Goal: Transaction & Acquisition: Book appointment/travel/reservation

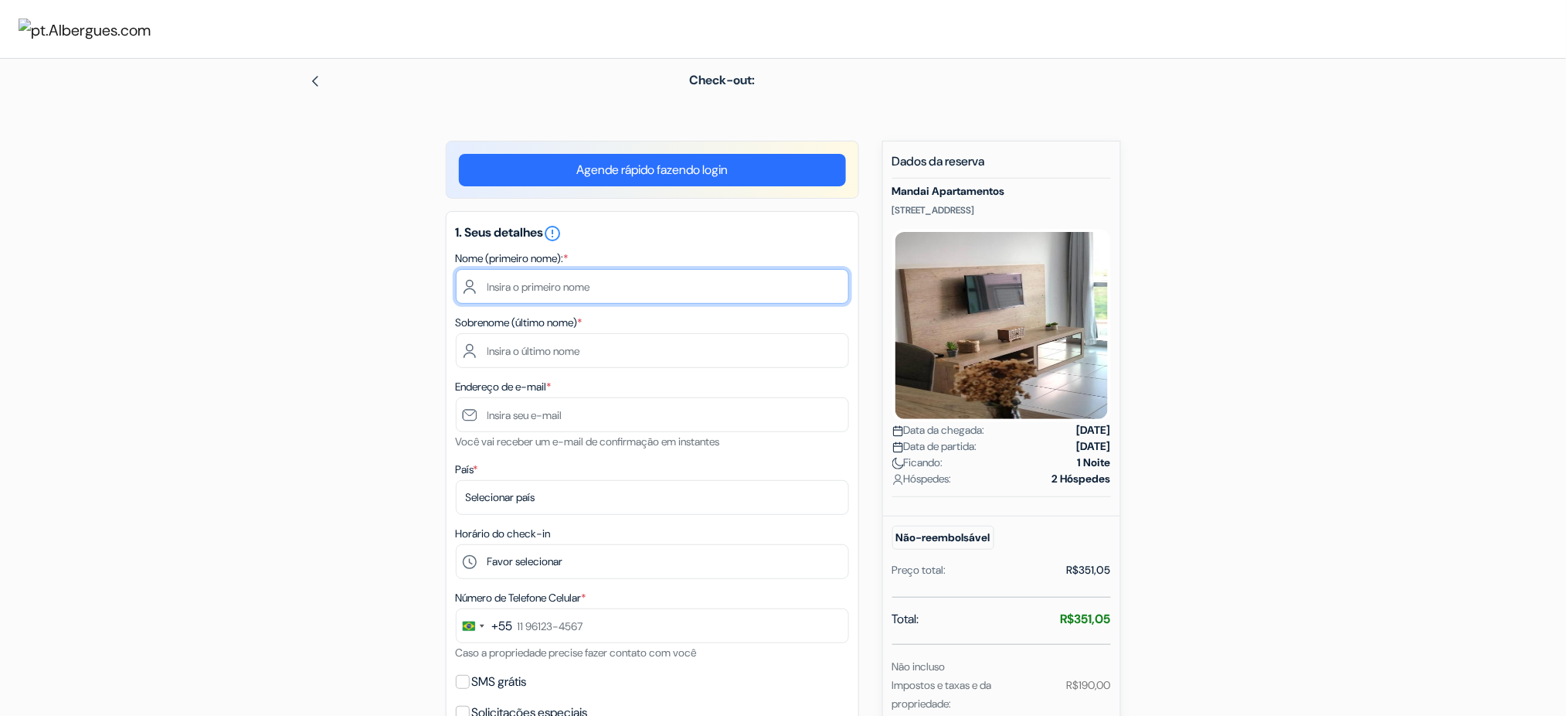
click at [628, 290] on input "text" at bounding box center [652, 286] width 393 height 35
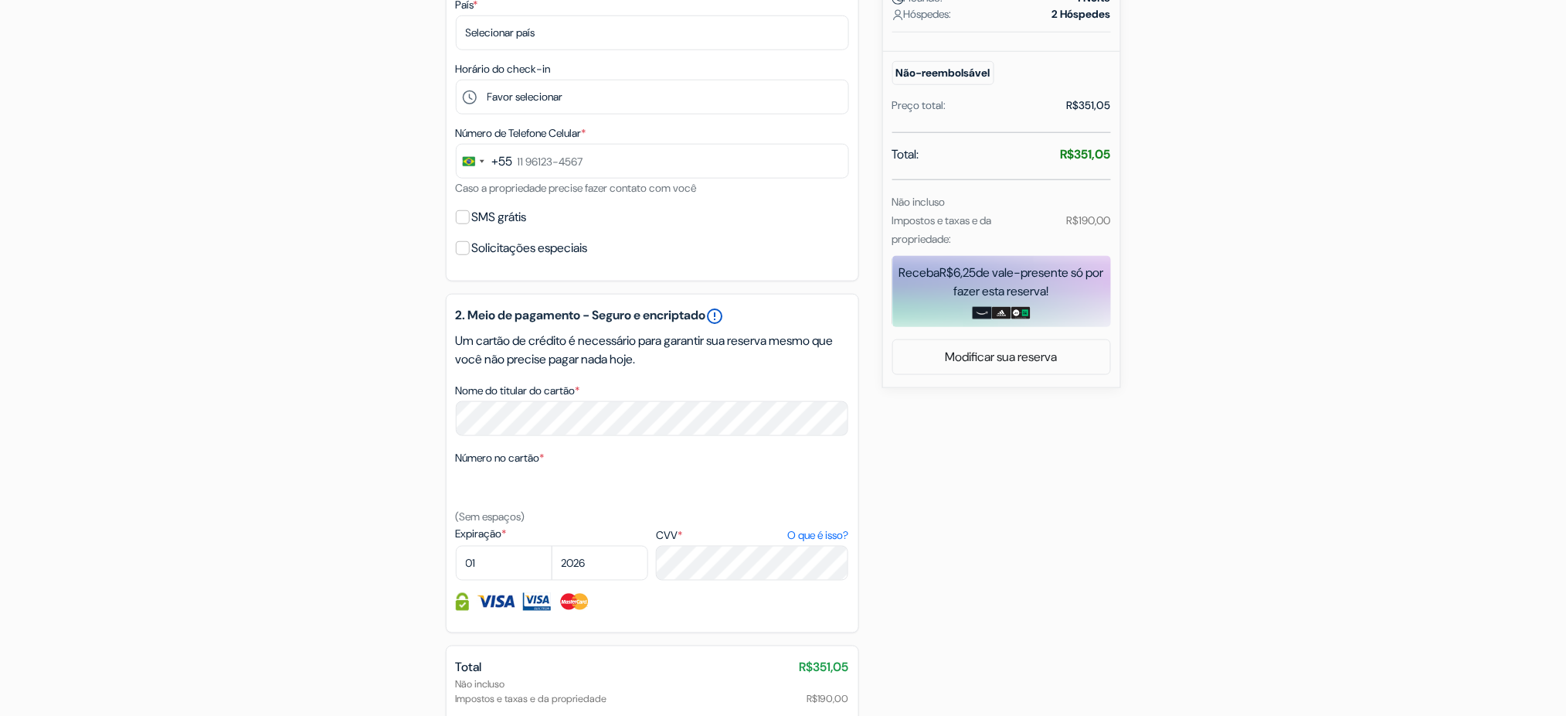
scroll to position [619, 0]
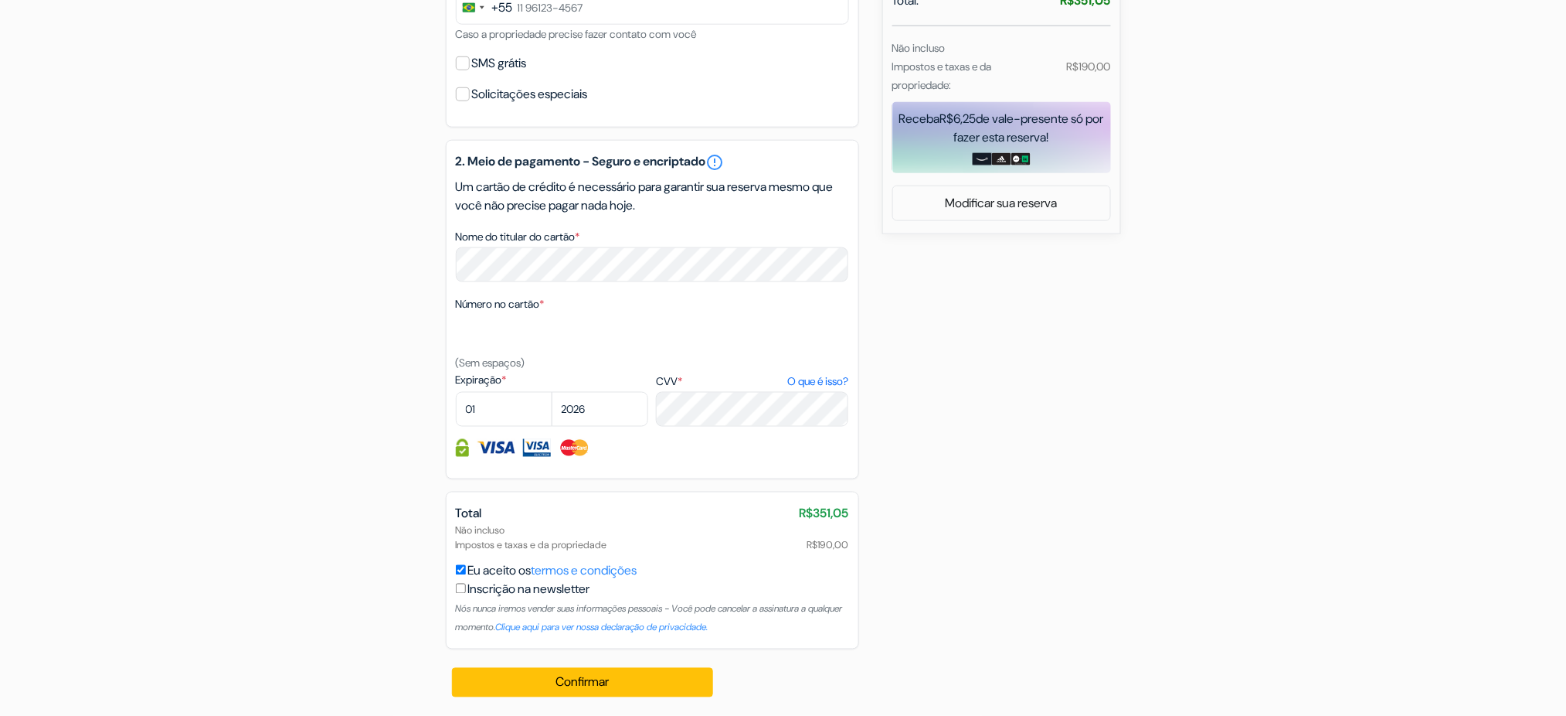
click at [672, 546] on div "Não incluso Impostos e taxas e da propriedade R$190,00" at bounding box center [652, 537] width 393 height 29
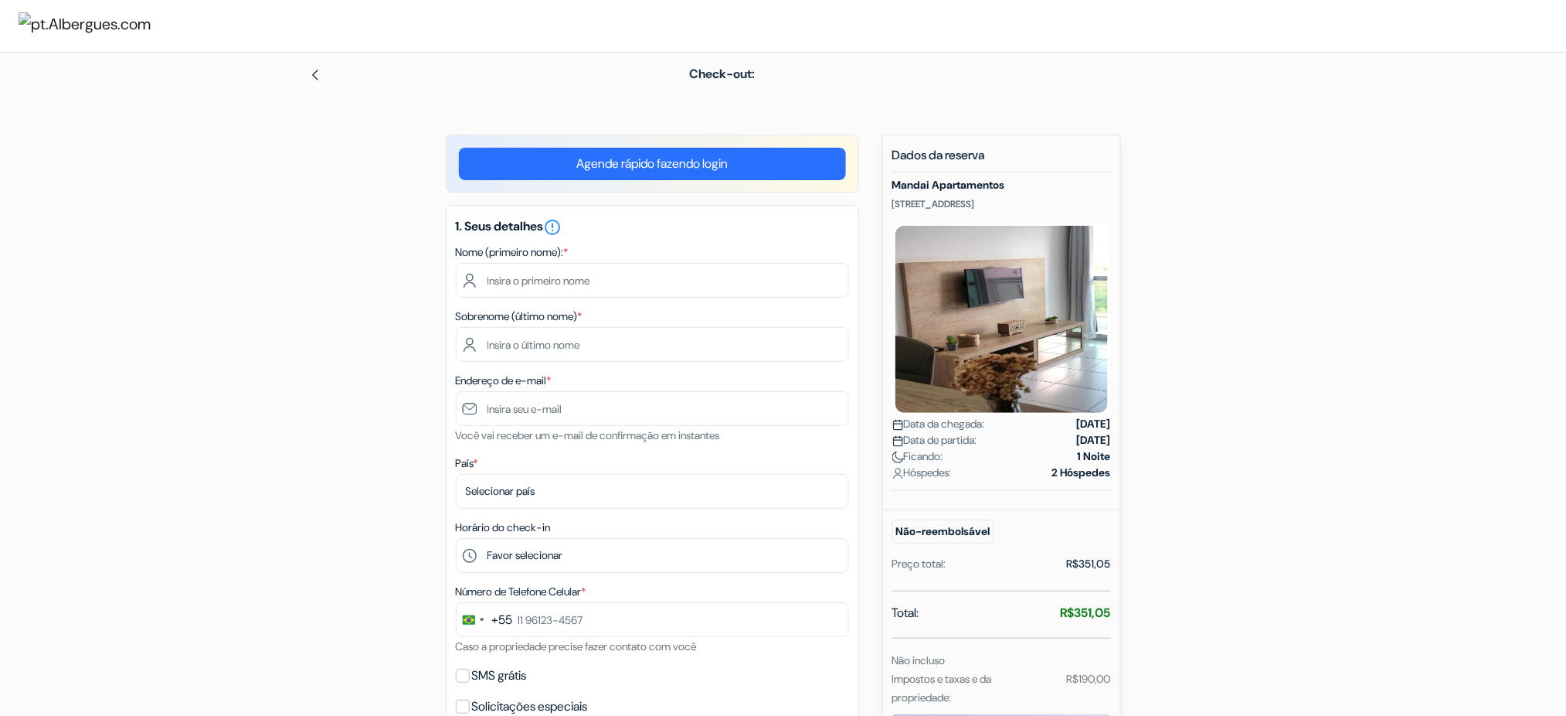
scroll to position [1, 0]
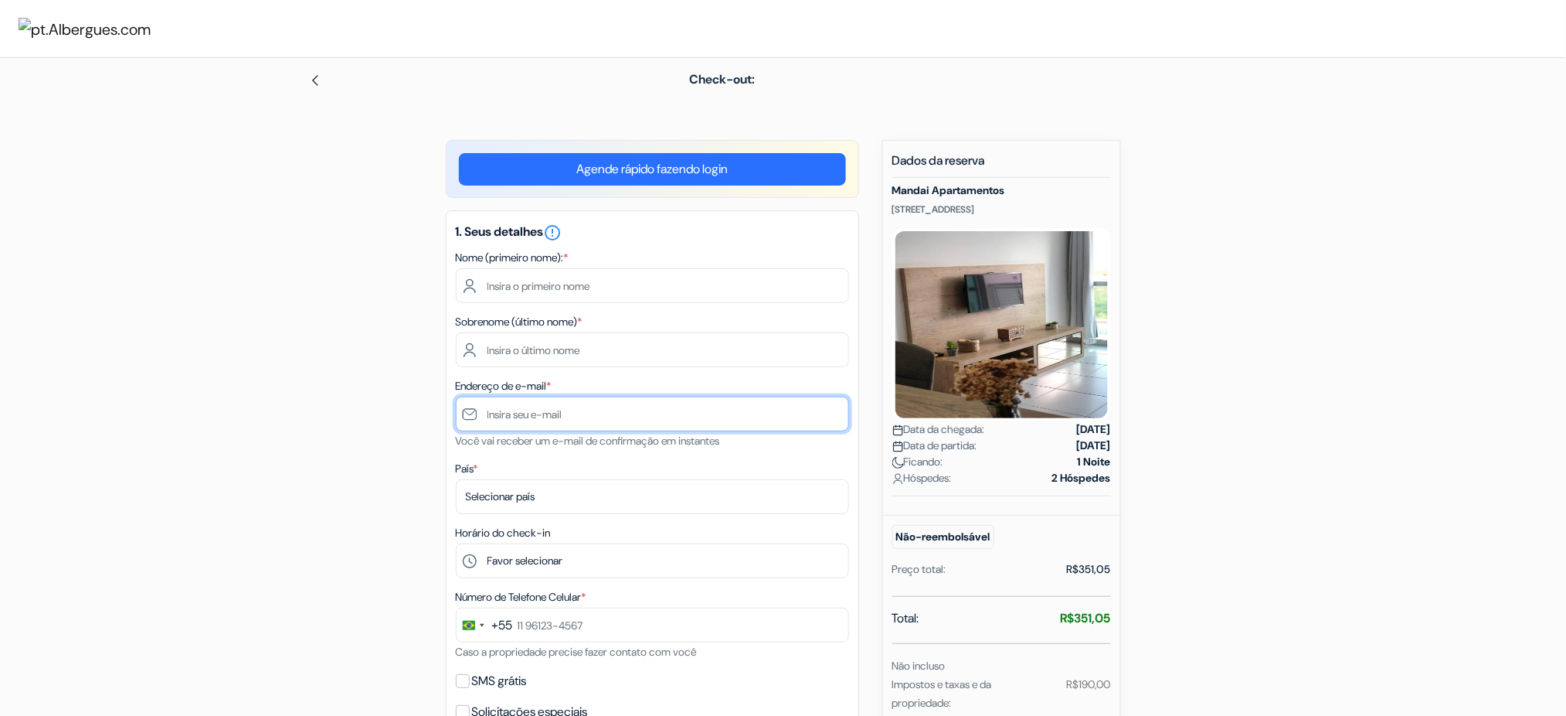
click at [563, 409] on input "text" at bounding box center [652, 413] width 393 height 35
paste input "ca5805985@gmail.com"
type input "ca5805985@gmail.com"
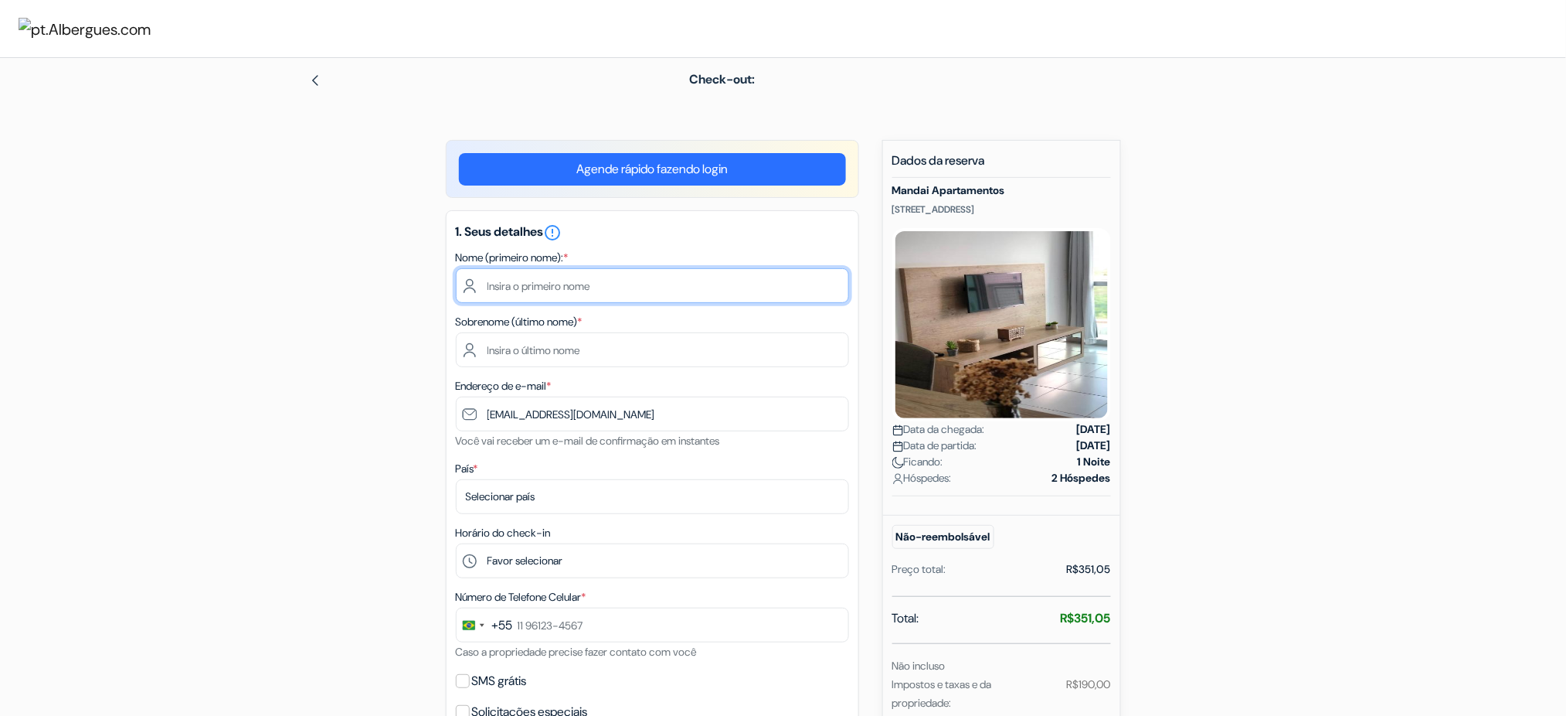
click at [559, 278] on input "text" at bounding box center [652, 285] width 393 height 35
type input "arthur"
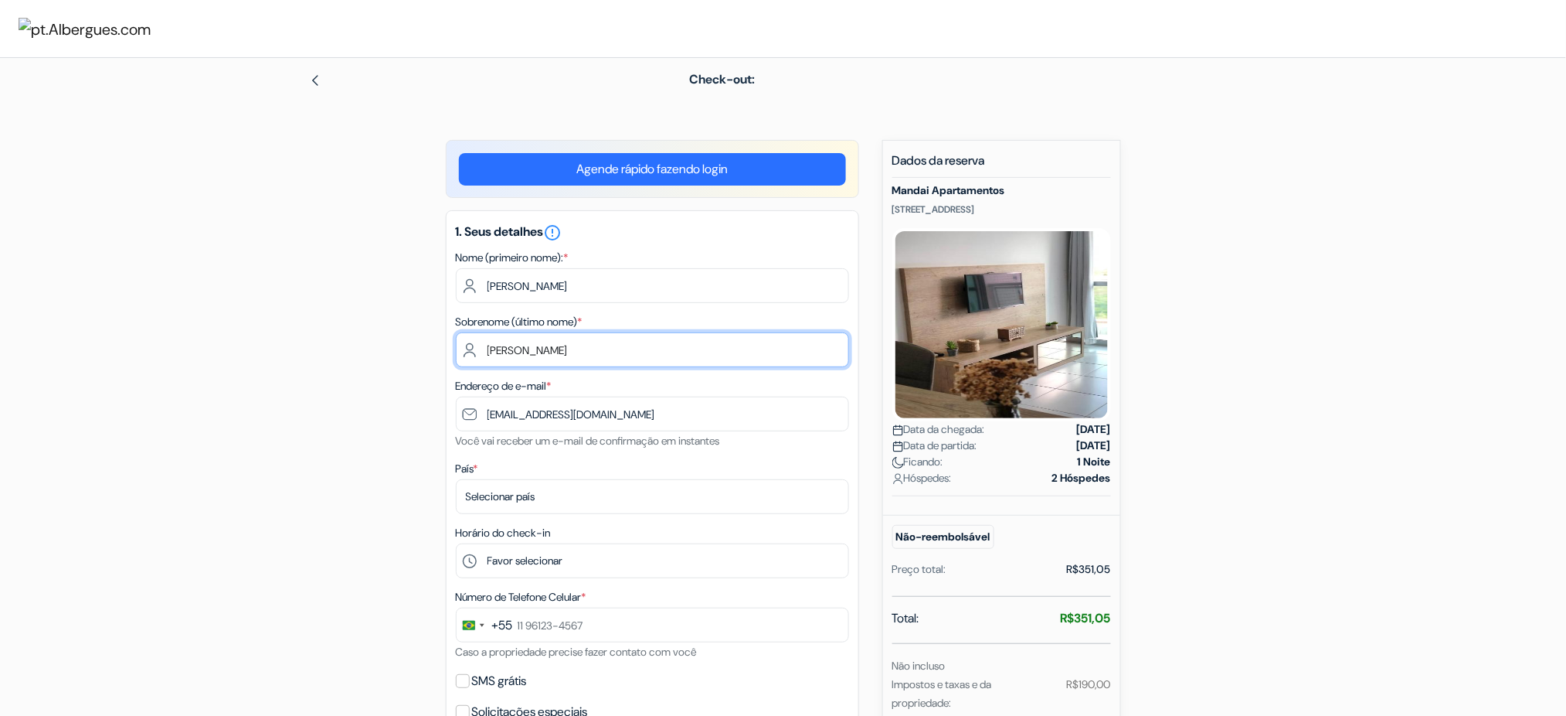
type input "[PERSON_NAME]"
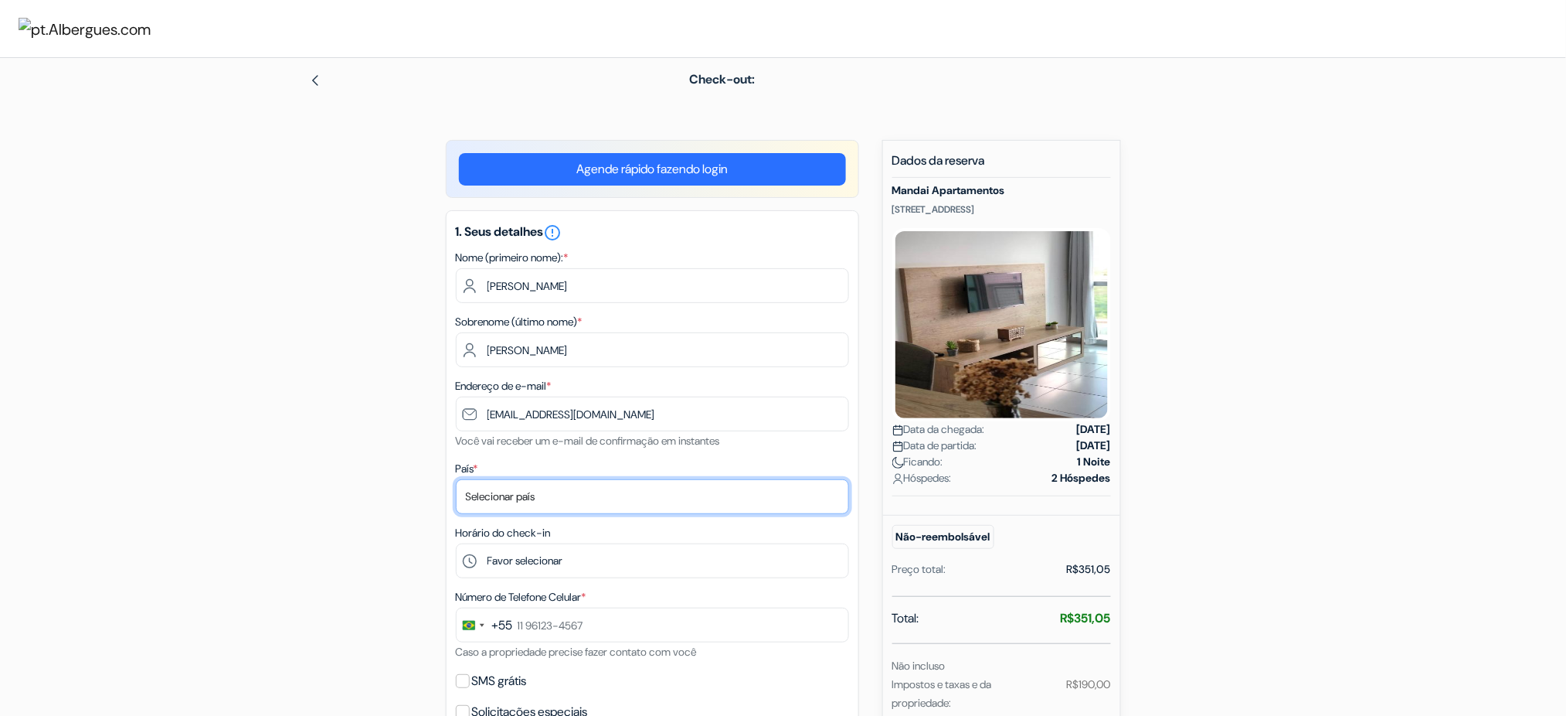
click at [646, 498] on select "Selecionar país Abecázia Afeganistão Albânia Alemanha Andorra Angola Anguilla A…" at bounding box center [652, 496] width 393 height 35
select select "br"
click at [456, 479] on select "Selecionar país Abecázia Afeganistão Albânia Alemanha Andorra Angola Anguilla A…" at bounding box center [652, 496] width 393 height 35
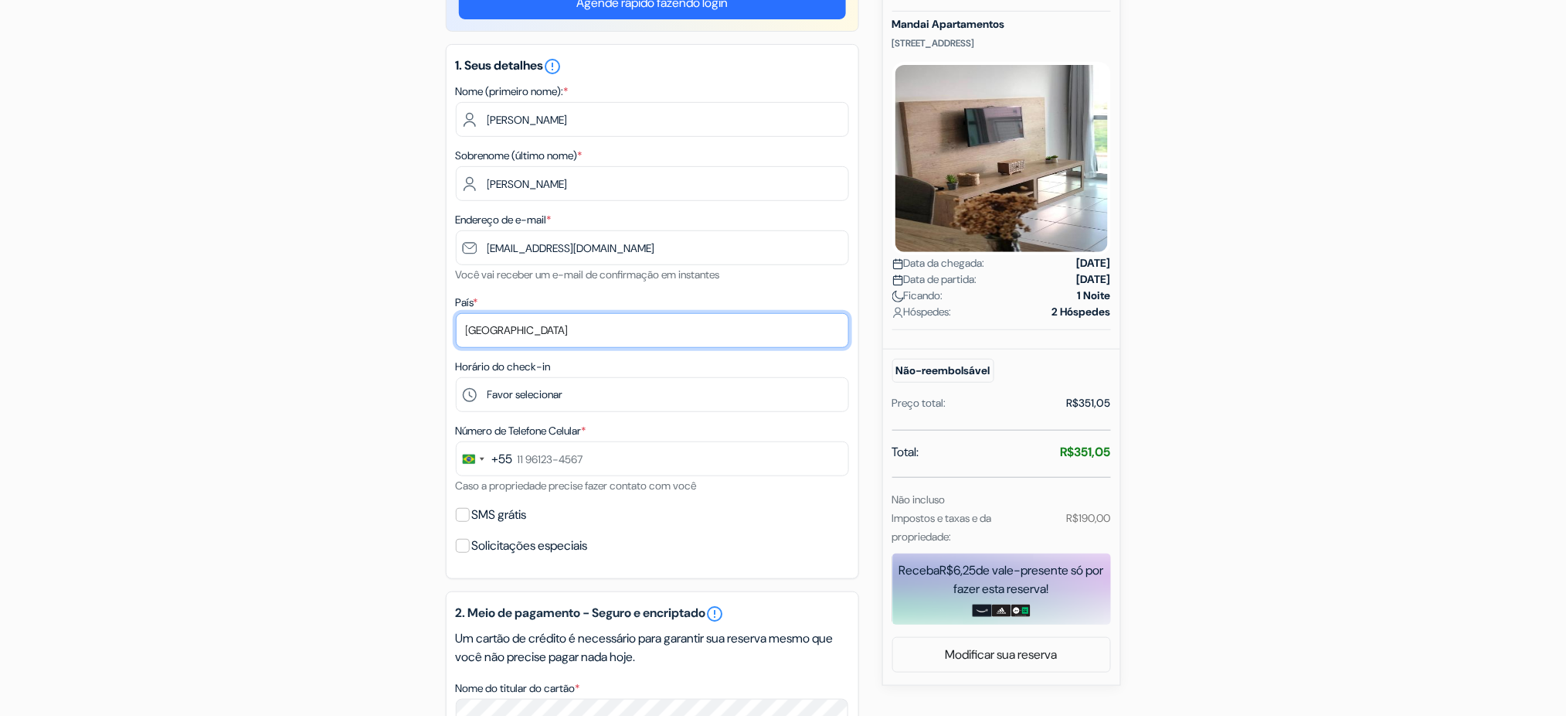
scroll to position [206, 0]
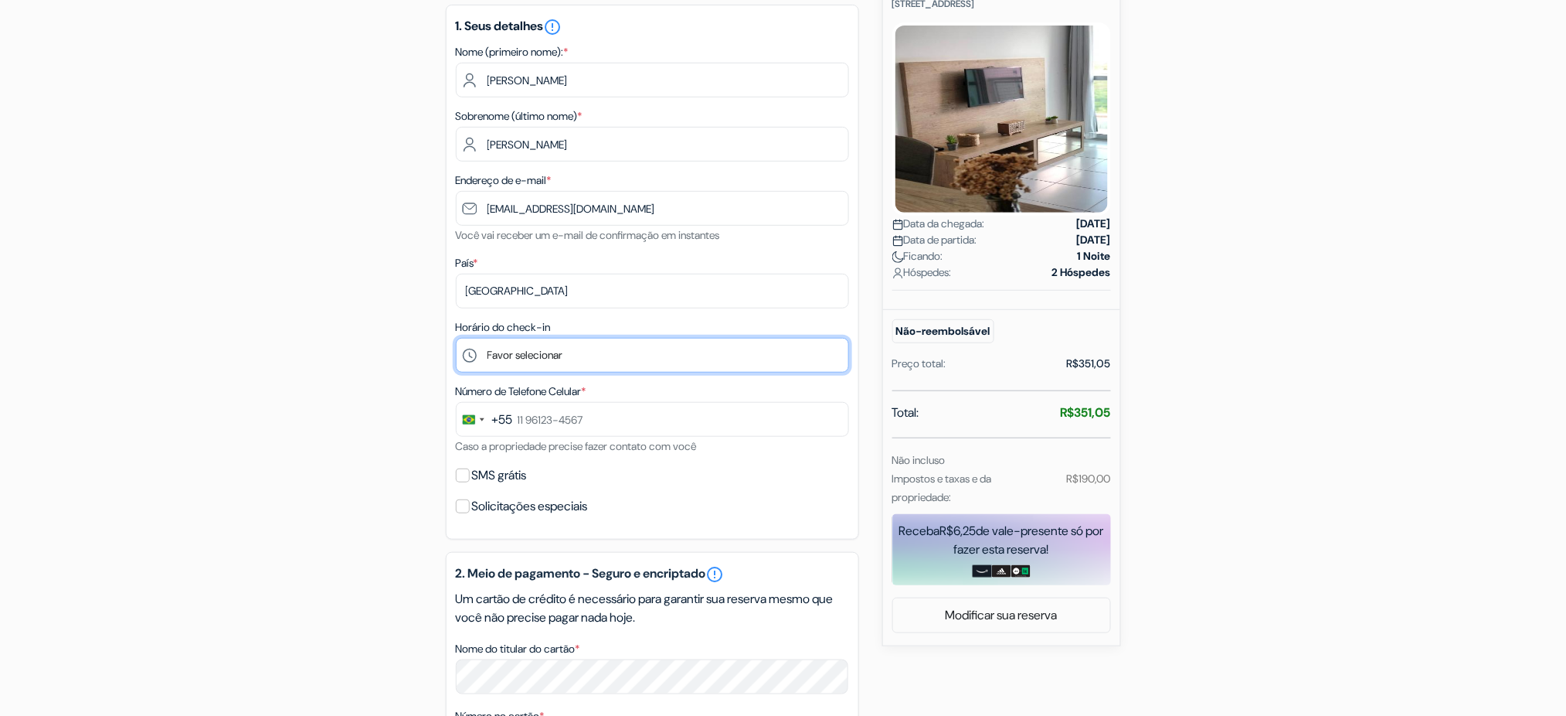
click at [569, 338] on select "Favor selecionar 14:00 15:00 16:00 17:00 18:00 19:00 20:00 21:00 22:00 23:00" at bounding box center [652, 355] width 393 height 35
click at [583, 345] on select "Favor selecionar 14:00 15:00 16:00 17:00 18:00 19:00 20:00 21:00 22:00 23:00" at bounding box center [652, 355] width 393 height 35
select select "14"
click at [456, 338] on select "Favor selecionar 14:00 15:00 16:00 17:00 18:00 19:00 20:00 21:00 22:00 23:00" at bounding box center [652, 355] width 393 height 35
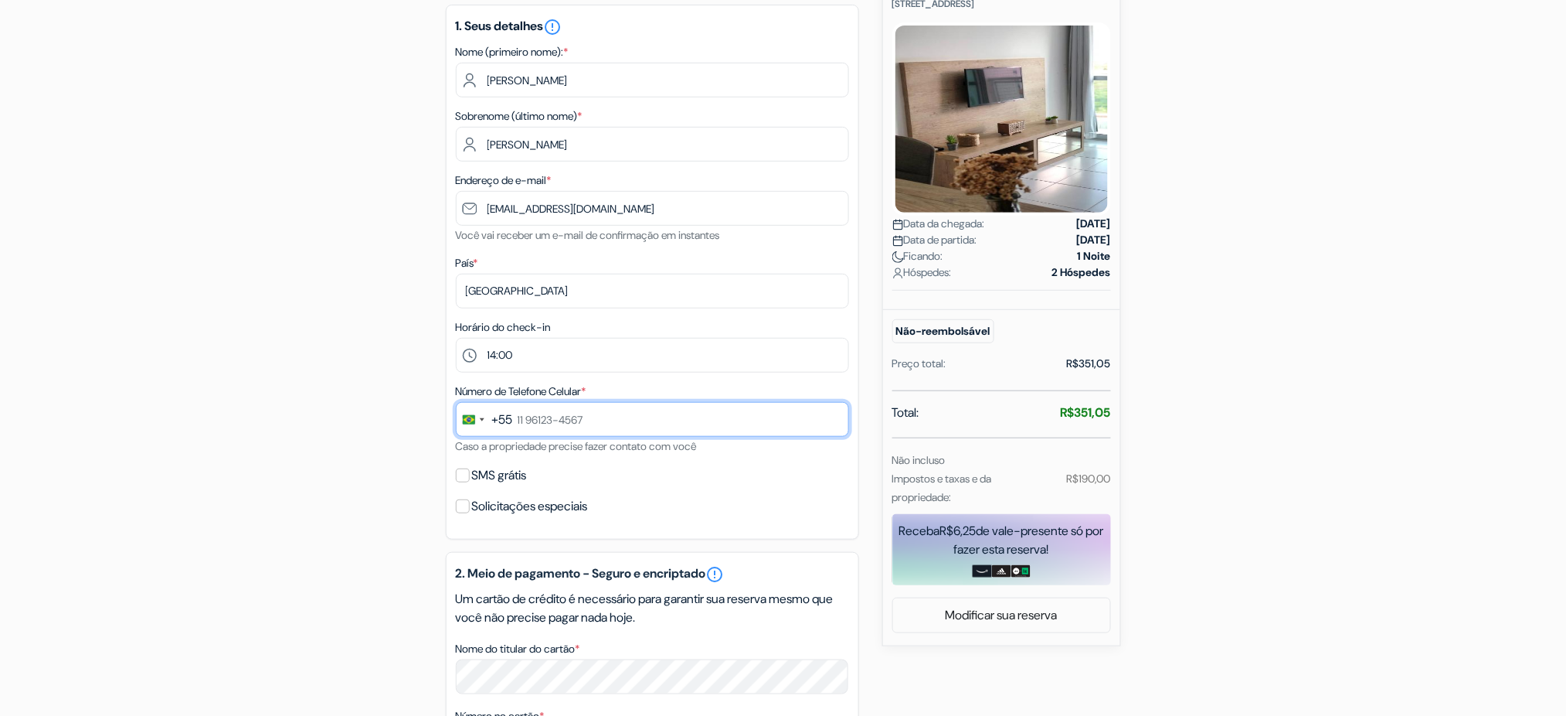
click at [562, 404] on input "text" at bounding box center [652, 419] width 393 height 35
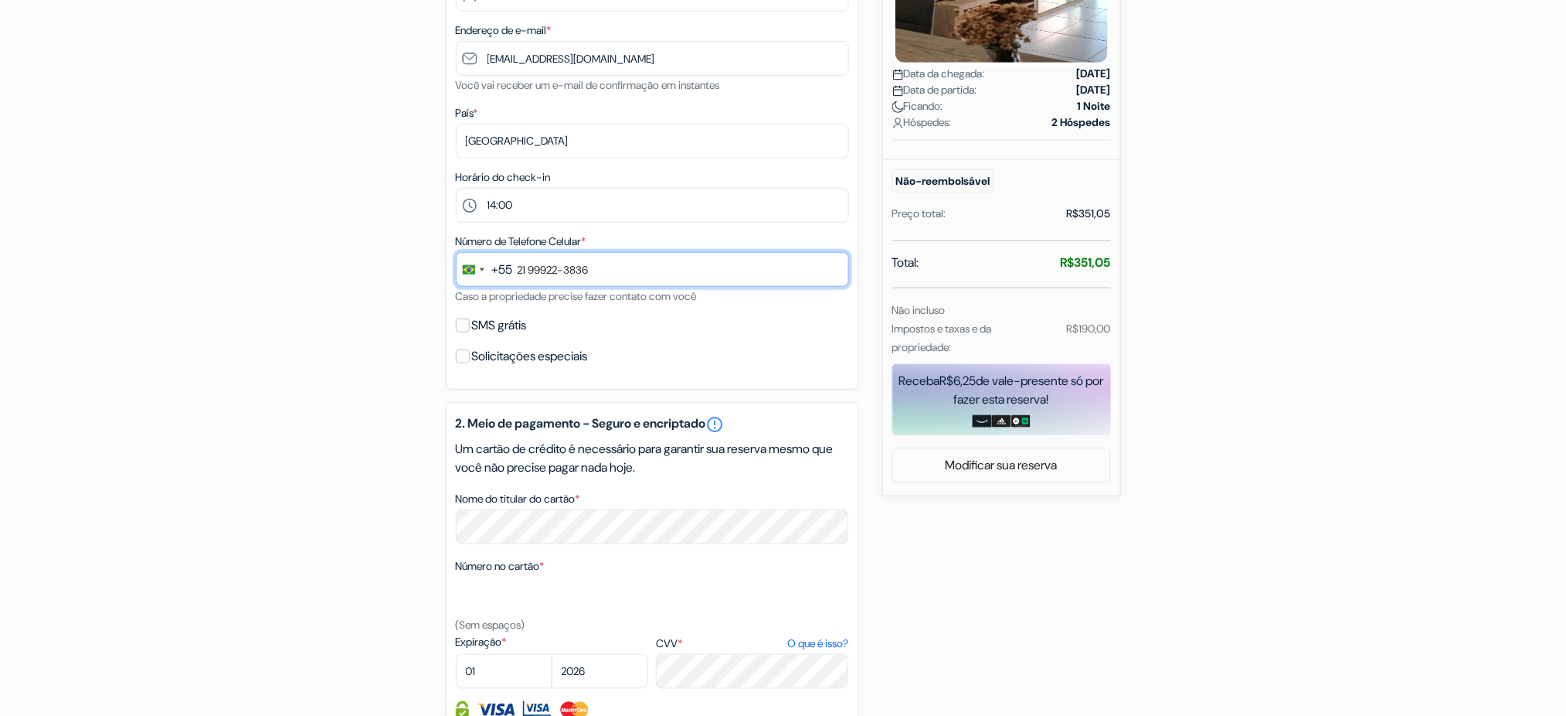
scroll to position [413, 0]
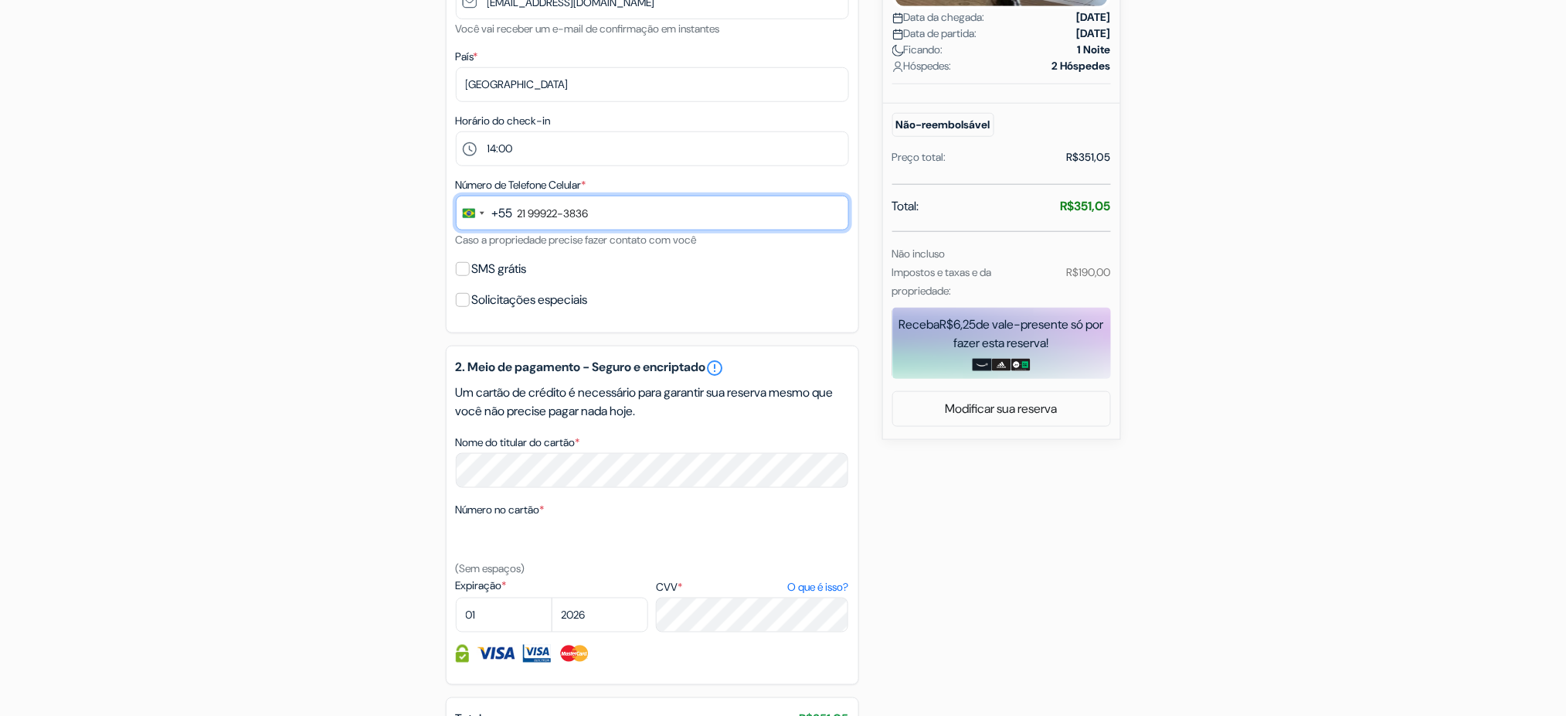
type input "21 99922-3836"
click at [530, 617] on select "01 02 03 04 05 06 07 08 09 10 11 12" at bounding box center [504, 614] width 97 height 35
select select "02"
click at [456, 598] on select "01 02 03 04 05 06 07 08 09 10 11 12" at bounding box center [504, 614] width 97 height 35
click at [580, 628] on select "2025 2026 2027 2028 2029 2030 2031 2032 2033 2034 2035 2036 2037 2038 2039 2040…" at bounding box center [600, 614] width 97 height 35
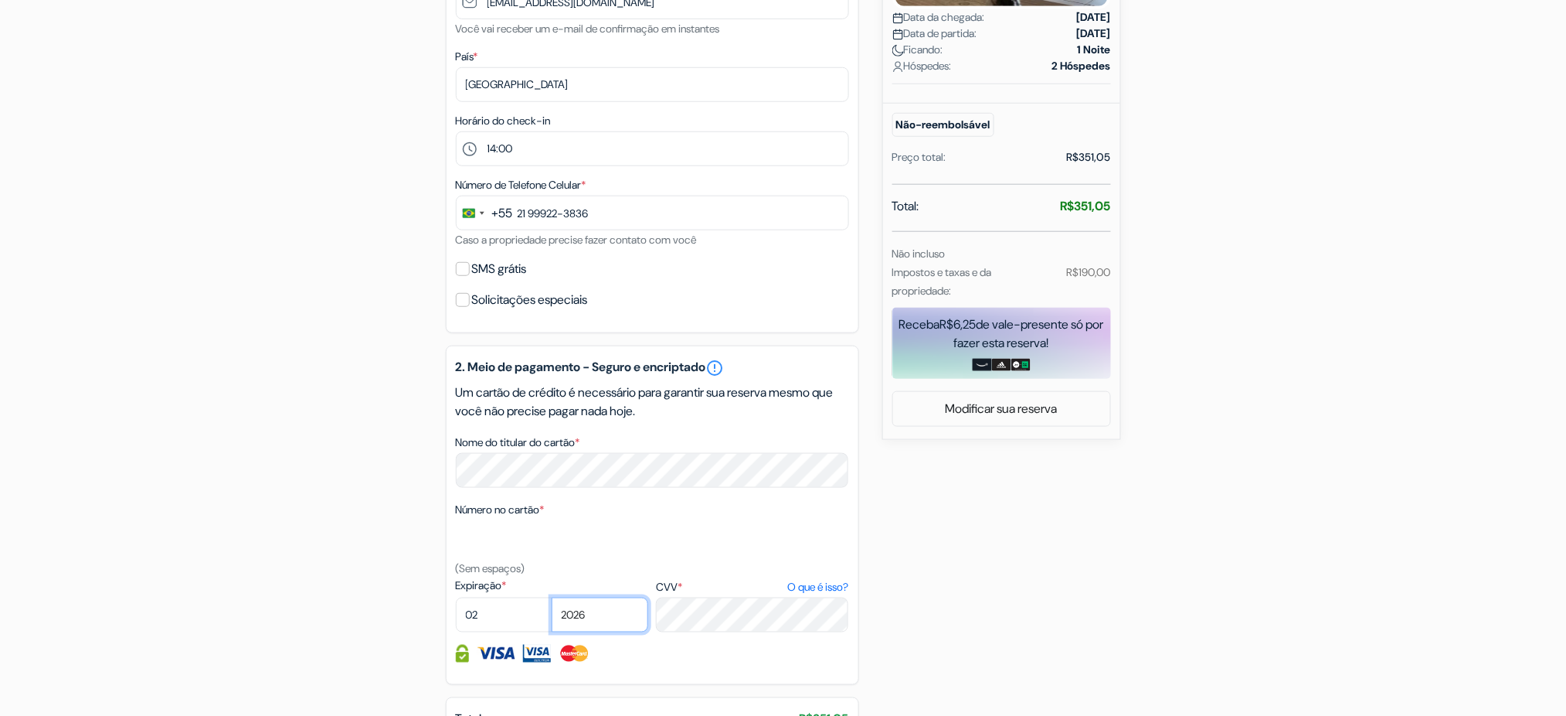
select select "2029"
click at [552, 598] on select "2025 2026 2027 2028 2029 2030 2031 2032 2033 2034 2035 2036 2037 2038 2039 2040…" at bounding box center [600, 614] width 97 height 35
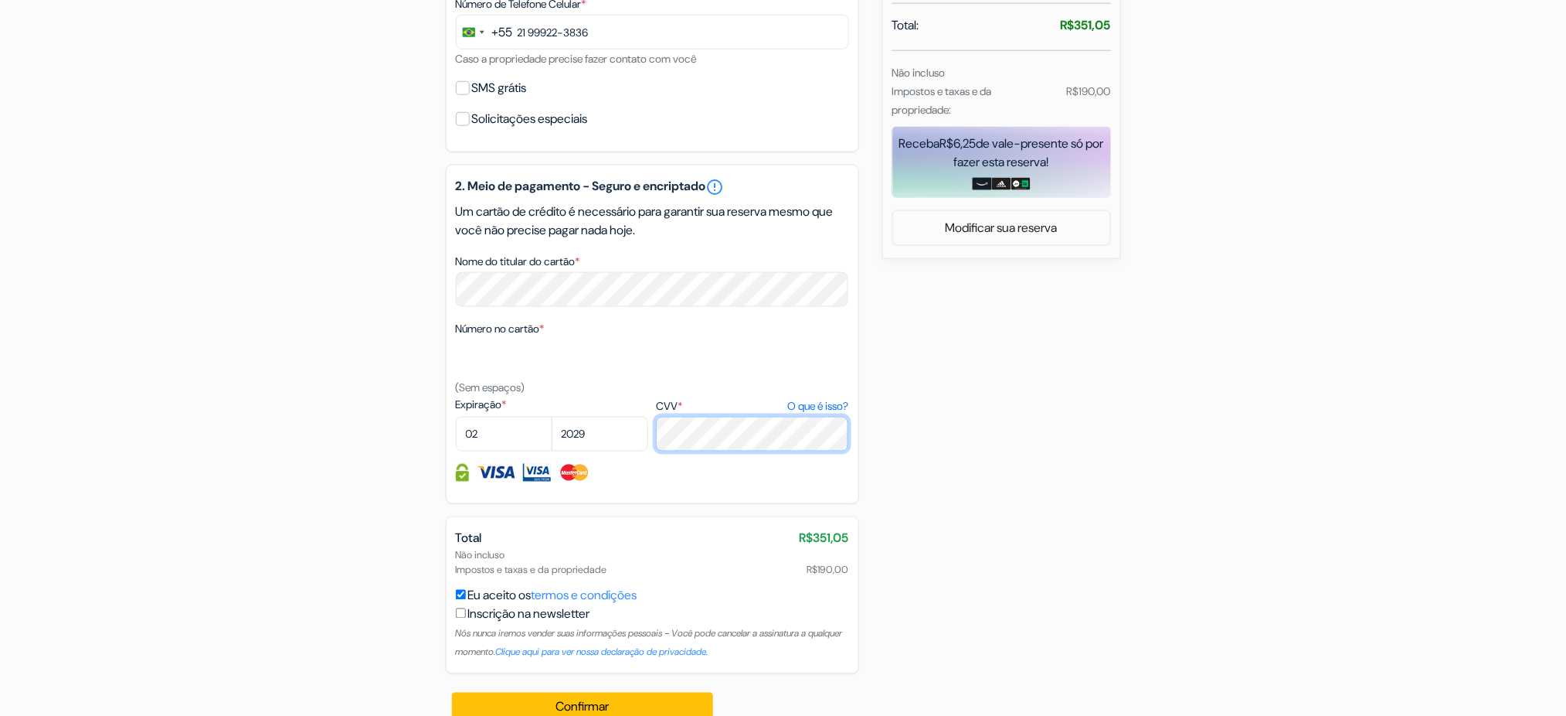
scroll to position [619, 0]
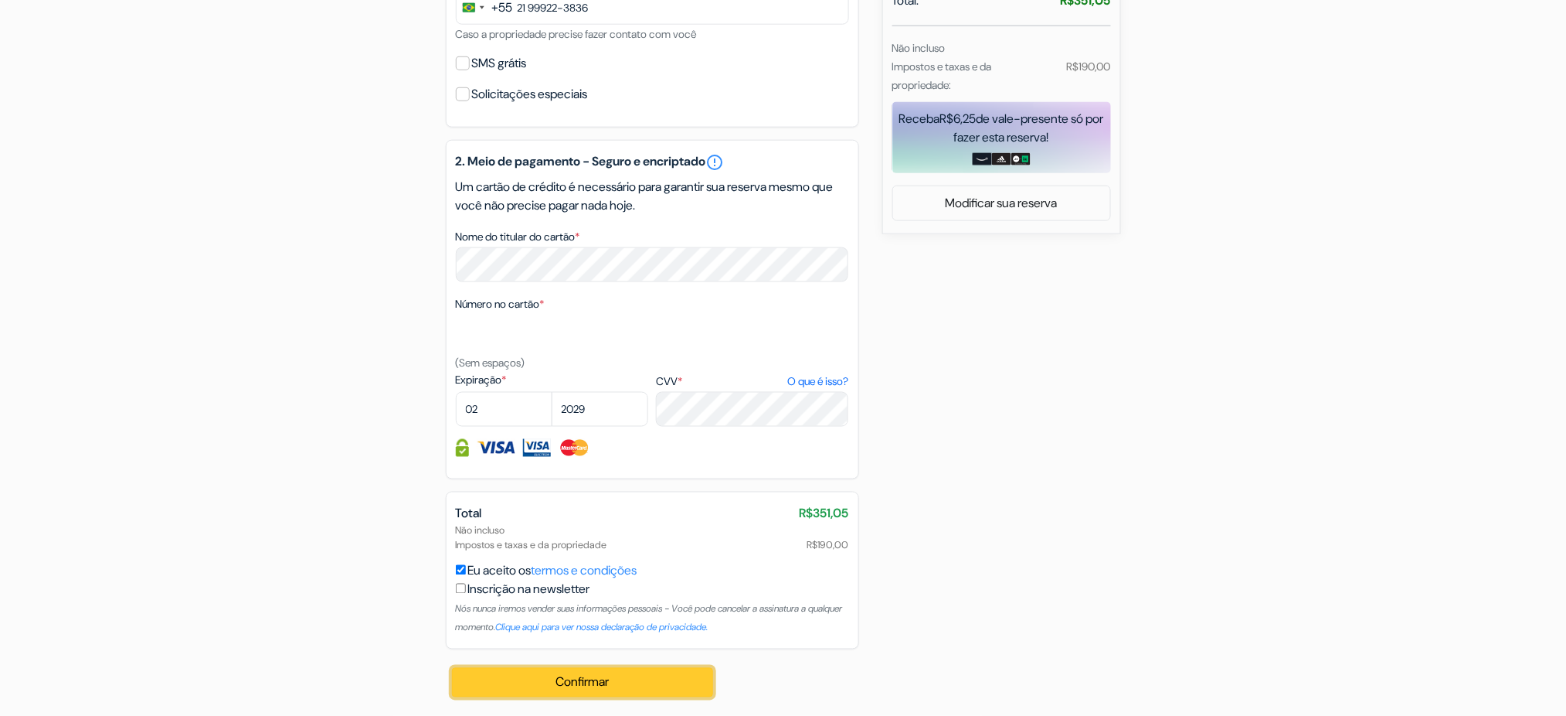
click at [632, 688] on button "Confirmar Loading..." at bounding box center [583, 682] width 262 height 29
drag, startPoint x: 1145, startPoint y: 456, endPoint x: 1131, endPoint y: 461, distance: 14.7
click at [1141, 457] on div "add_box Mandai Apartamentos 400 Avenida Litorânea, Cabo Frio, Brasil Dados da p…" at bounding box center [784, 118] width 1020 height 1193
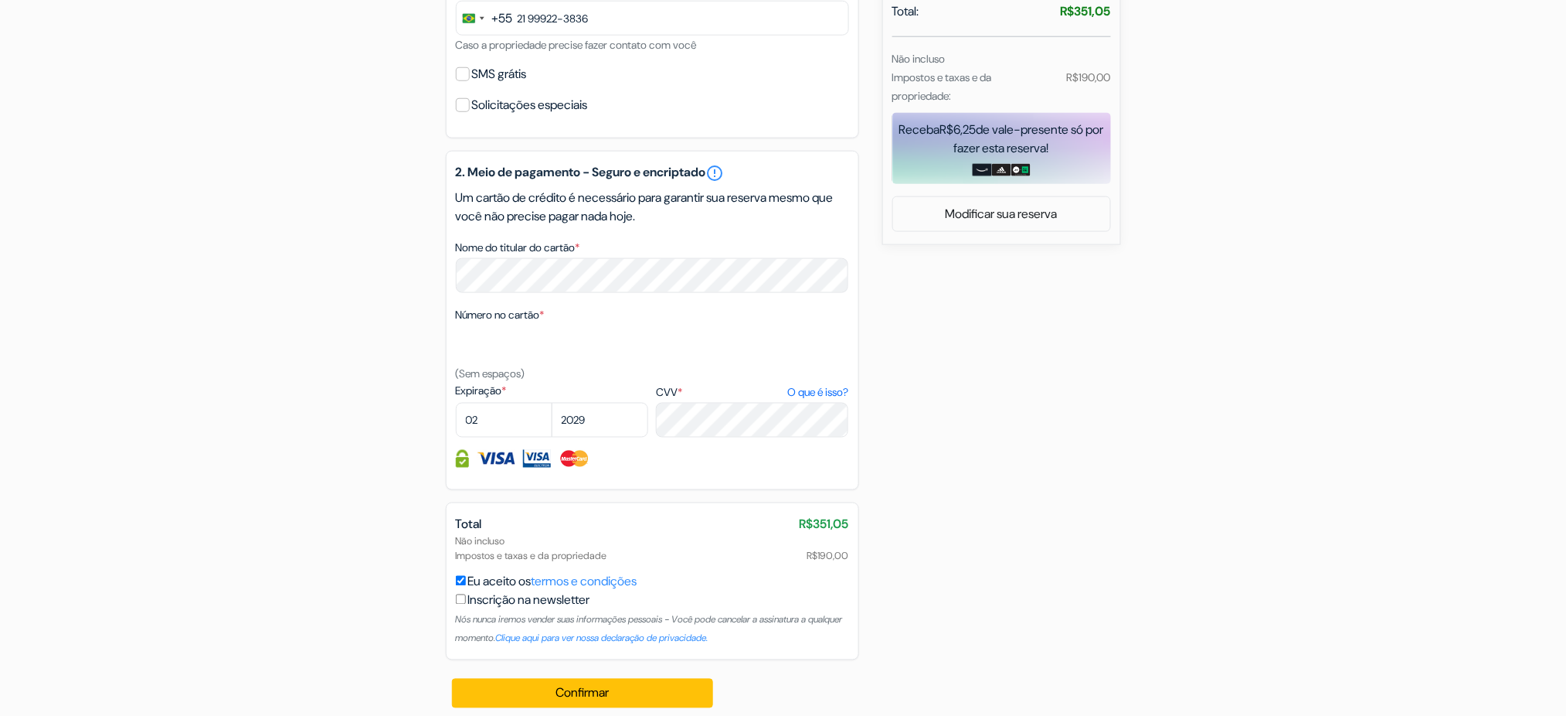
scroll to position [619, 0]
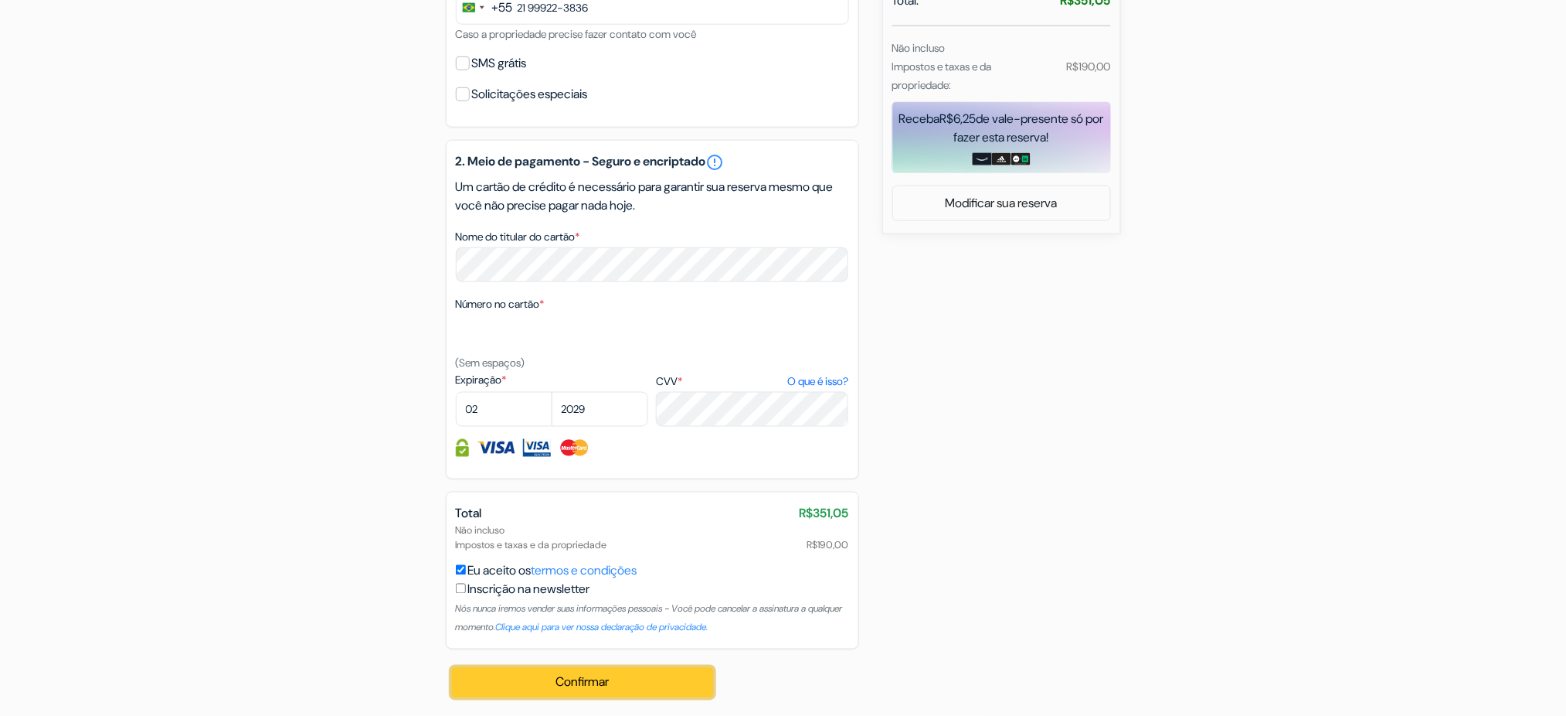
click at [599, 685] on button "Confirmar Loading..." at bounding box center [583, 682] width 262 height 29
click at [600, 372] on label "Expiração *" at bounding box center [552, 380] width 192 height 16
click at [0, 0] on textarea "Nome do titular do cartão *" at bounding box center [0, 0] width 0 height 0
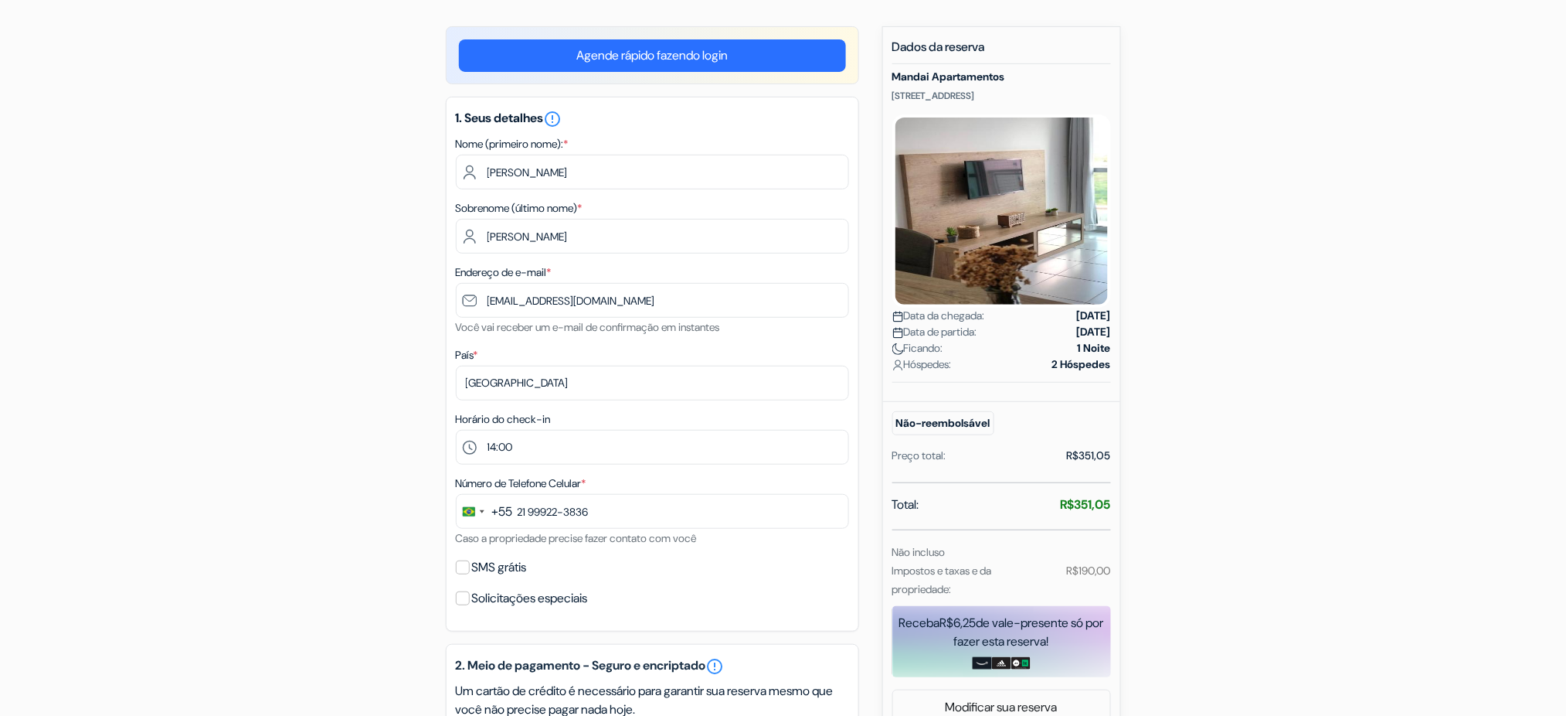
scroll to position [413, 0]
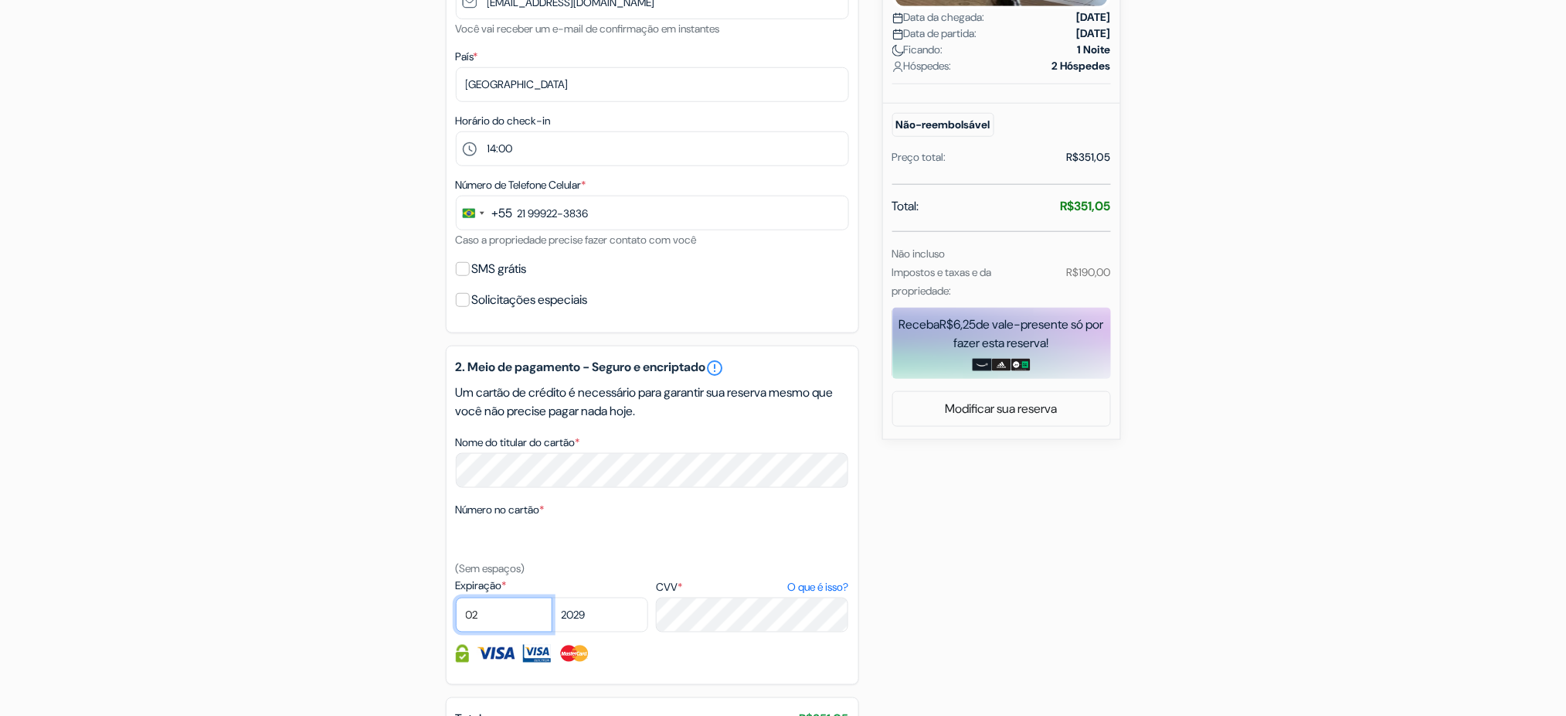
click at [501, 621] on select "01 02 03 04 05 06 07 08 09 10 11 12" at bounding box center [504, 614] width 97 height 35
select select "09"
click at [456, 598] on select "01 02 03 04 05 06 07 08 09 10 11 12" at bounding box center [504, 614] width 97 height 35
click at [636, 610] on select "2025 2026 2027 2028 2029 2030 2031 2032 2033 2034 2035 2036 2037 2038 2039 2040…" at bounding box center [600, 614] width 97 height 35
select select "2027"
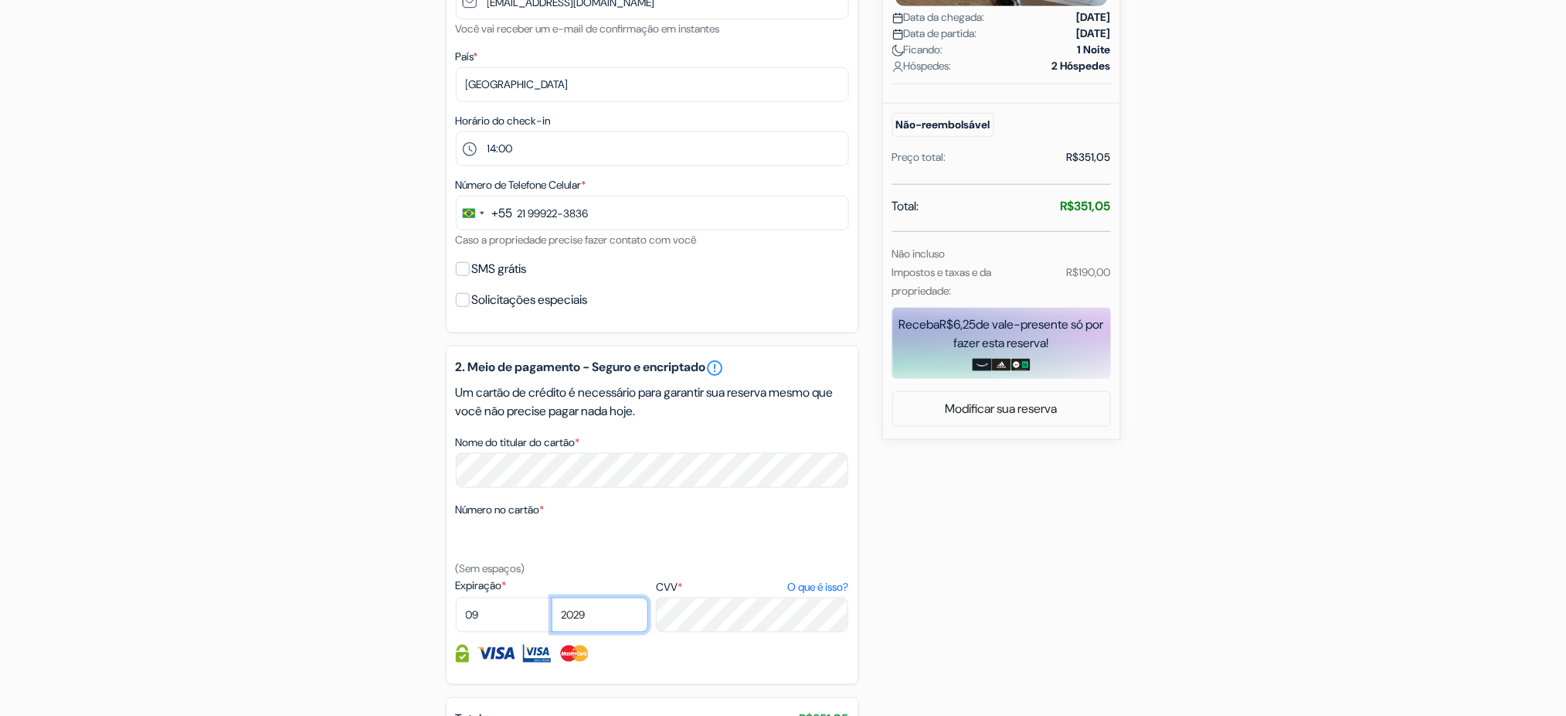
click at [552, 598] on select "2025 2026 2027 2028 2029 2030 2031 2032 2033 2034 2035 2036 2037 2038 2039 2040…" at bounding box center [600, 614] width 97 height 35
click at [608, 217] on input "21 99922-3836" at bounding box center [652, 212] width 393 height 35
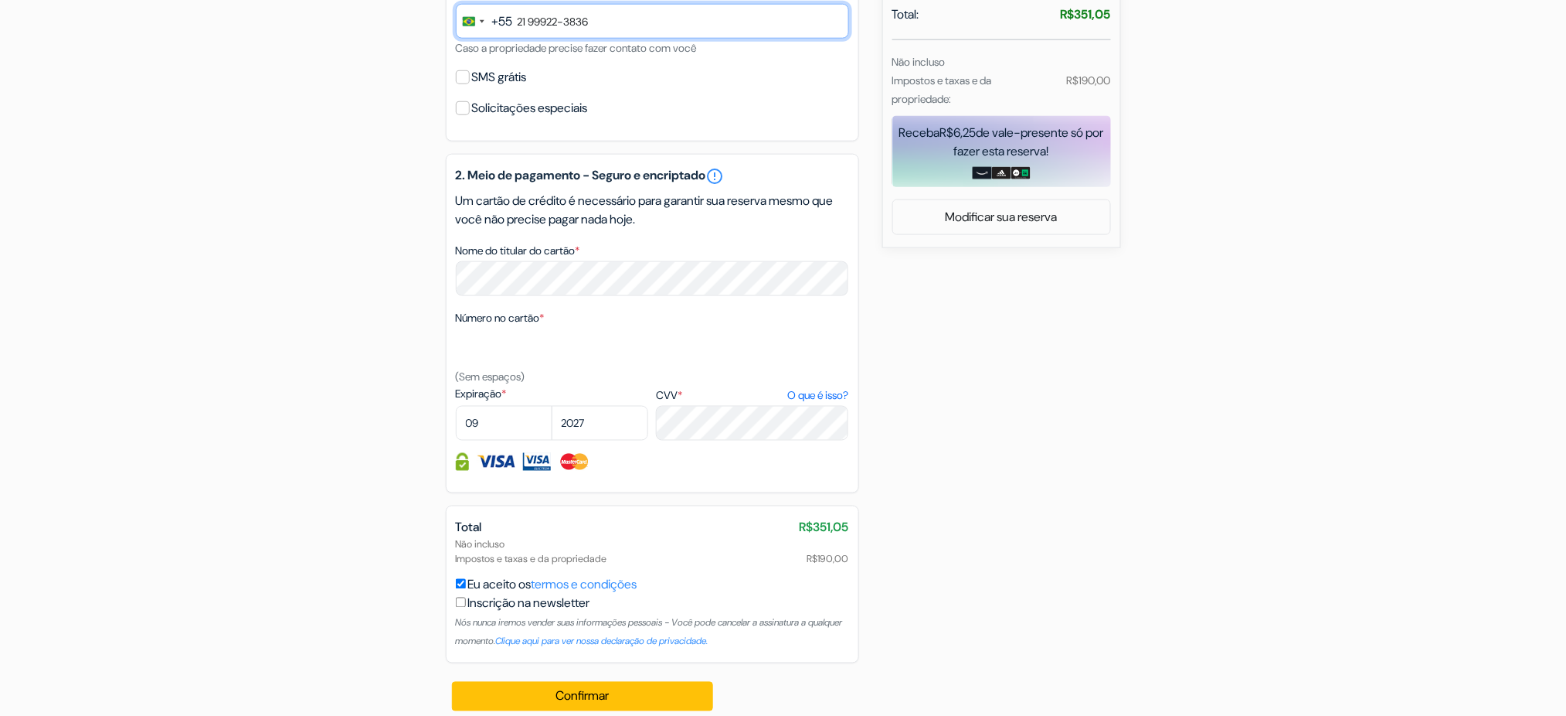
scroll to position [619, 0]
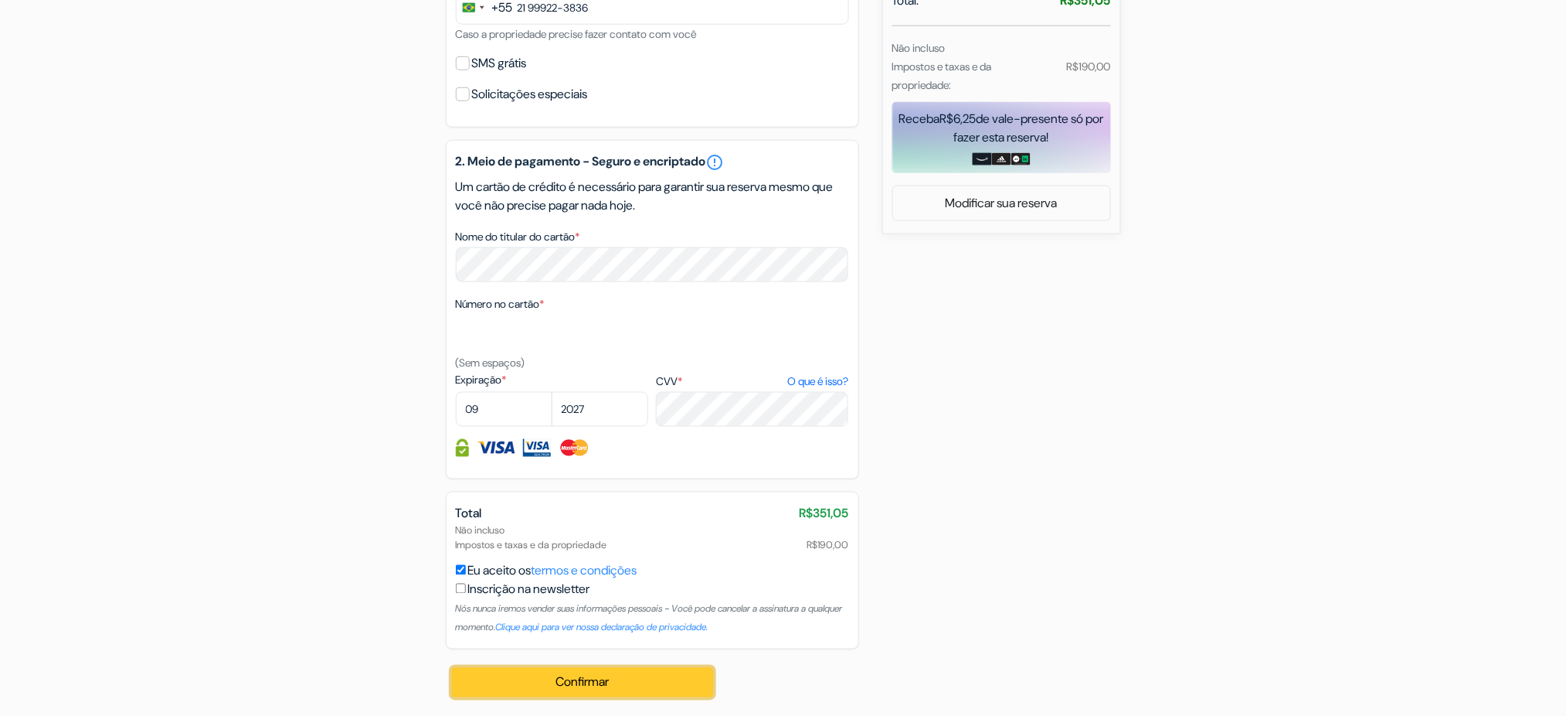
click at [583, 687] on button "Confirmar Loading..." at bounding box center [583, 682] width 262 height 29
click at [206, 305] on form "Check-out: add_box Mandai Apartamentos 400 Avenida Litorânea, Cabo Frio, Brasil" at bounding box center [783, 59] width 1566 height 1236
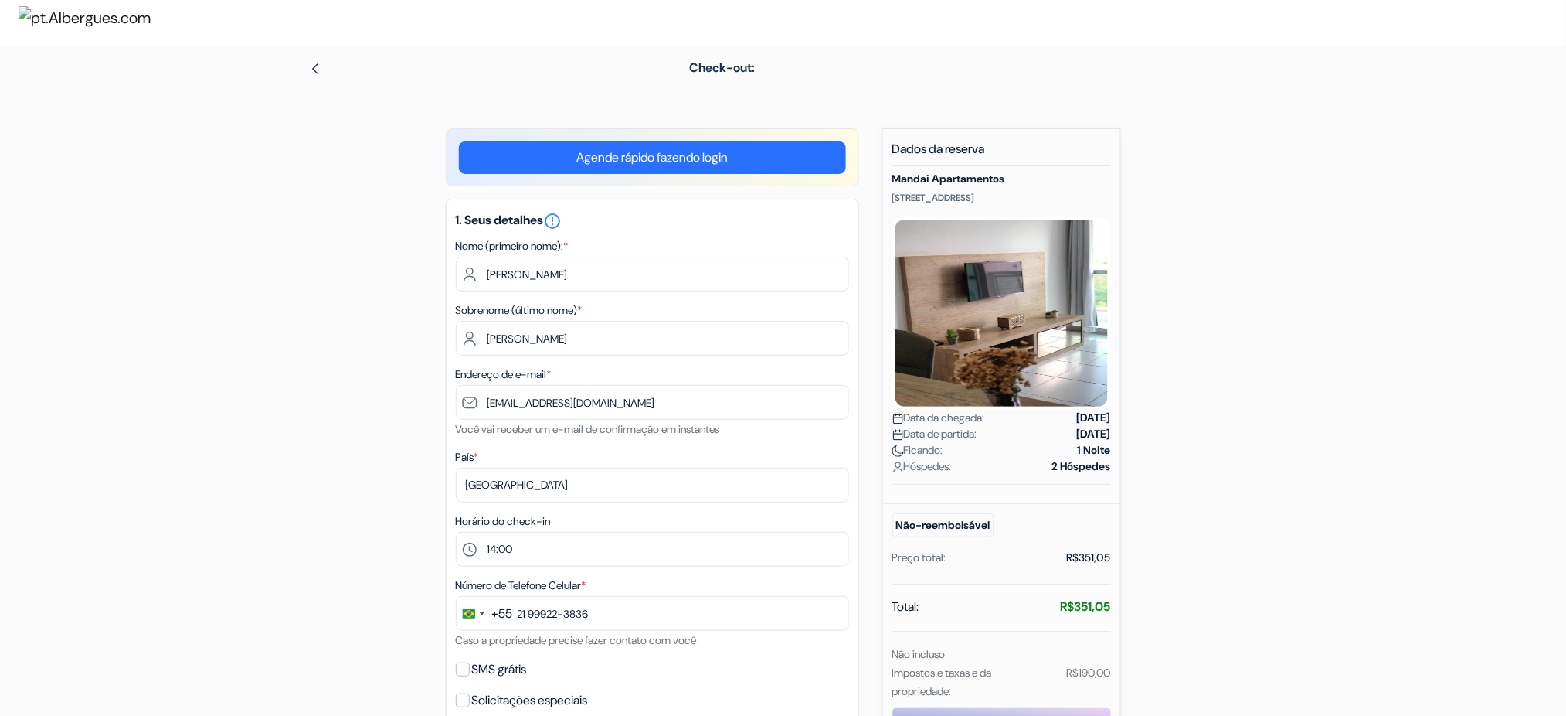
scroll to position [0, 0]
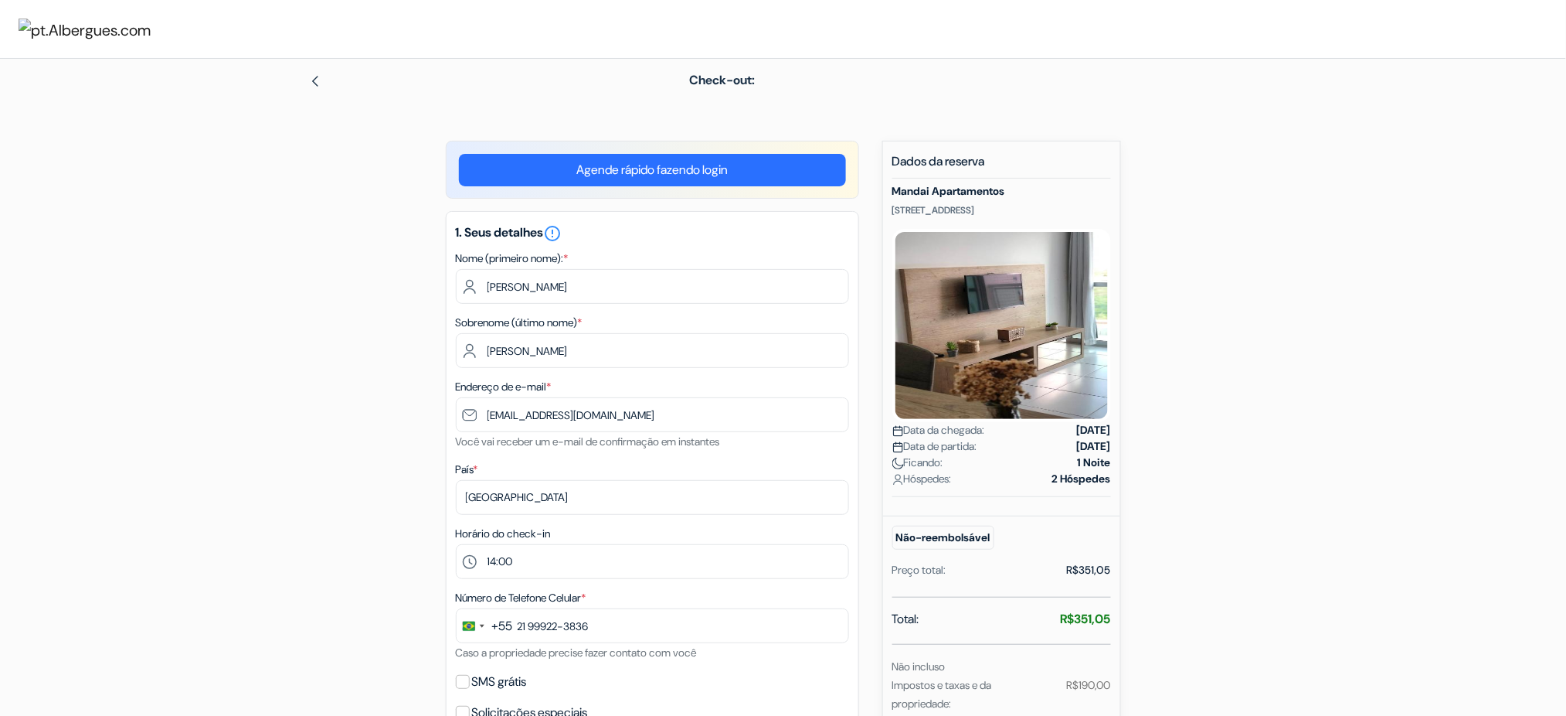
click at [644, 182] on link "Agende rápido fazendo login" at bounding box center [652, 170] width 387 height 32
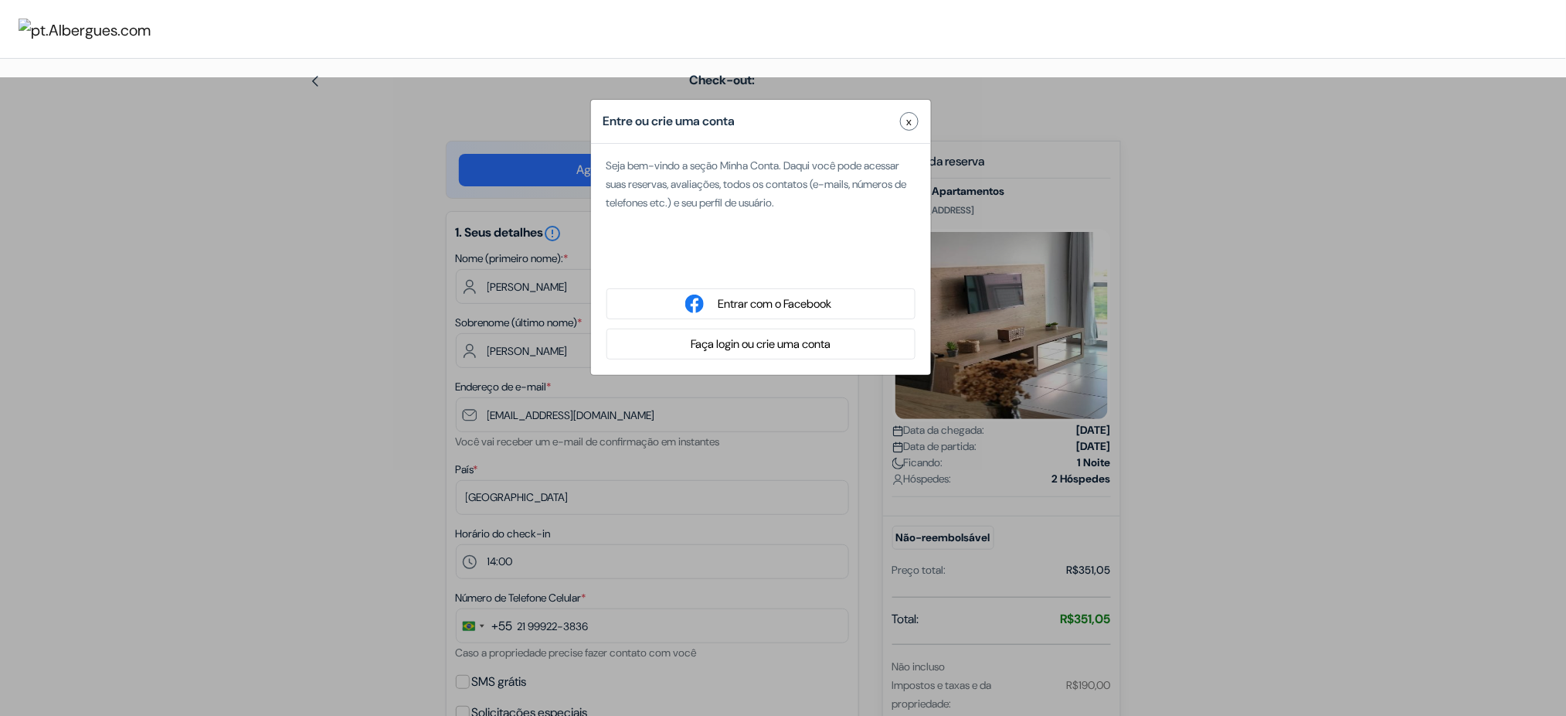
type input "L"
type input "P"
type input "[EMAIL_ADDRESS][DOMAIN_NAME]"
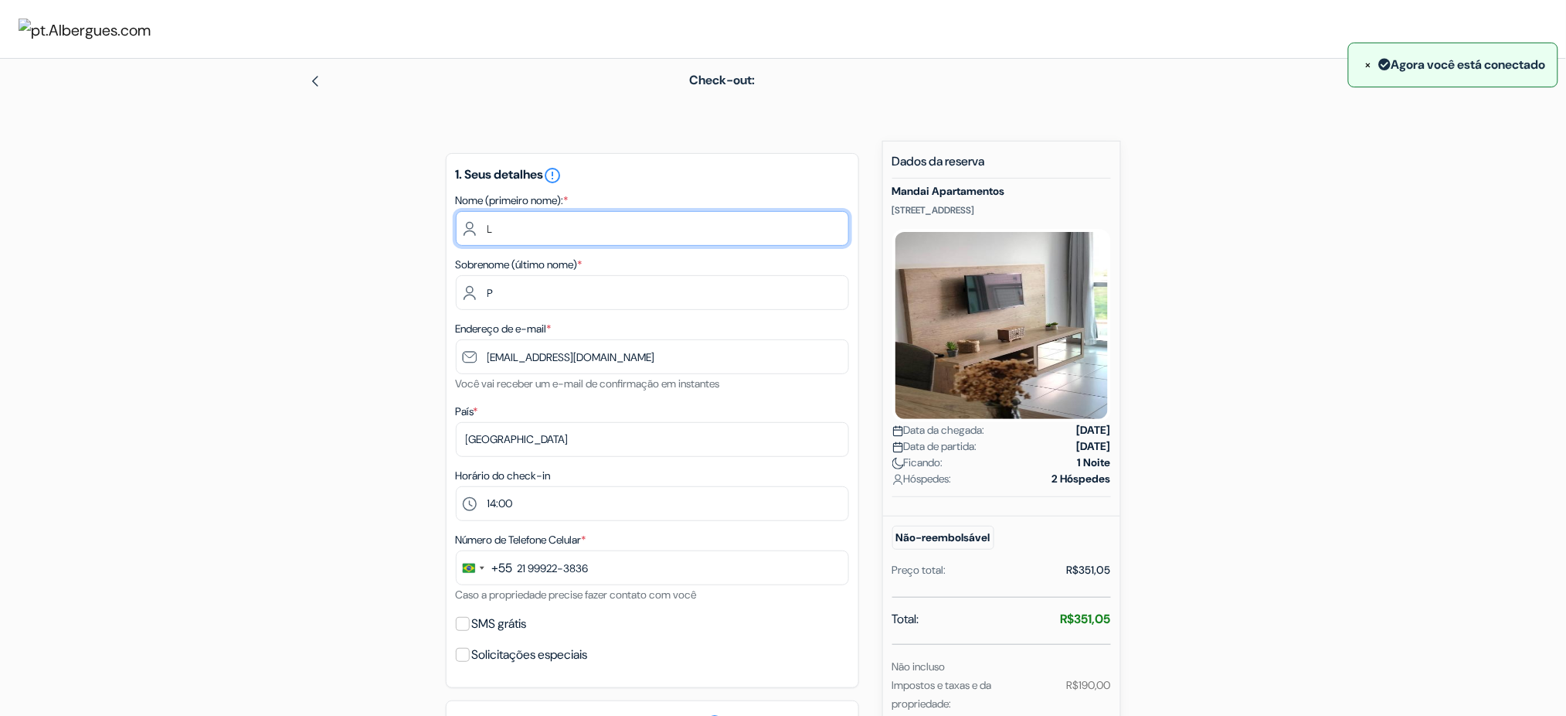
click at [603, 222] on input "L" at bounding box center [652, 228] width 393 height 35
type input "arthur"
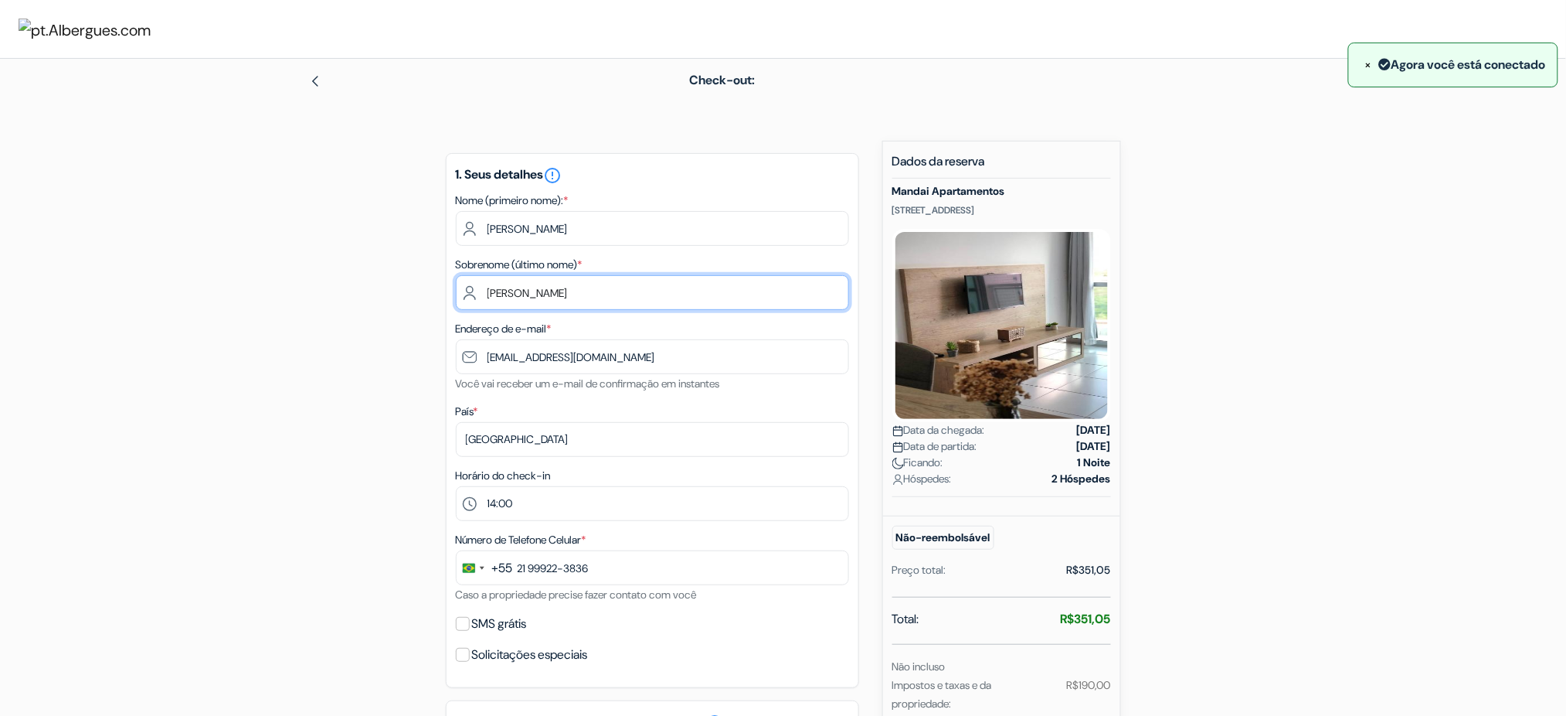
click at [561, 300] on input "[PERSON_NAME]" at bounding box center [652, 292] width 393 height 35
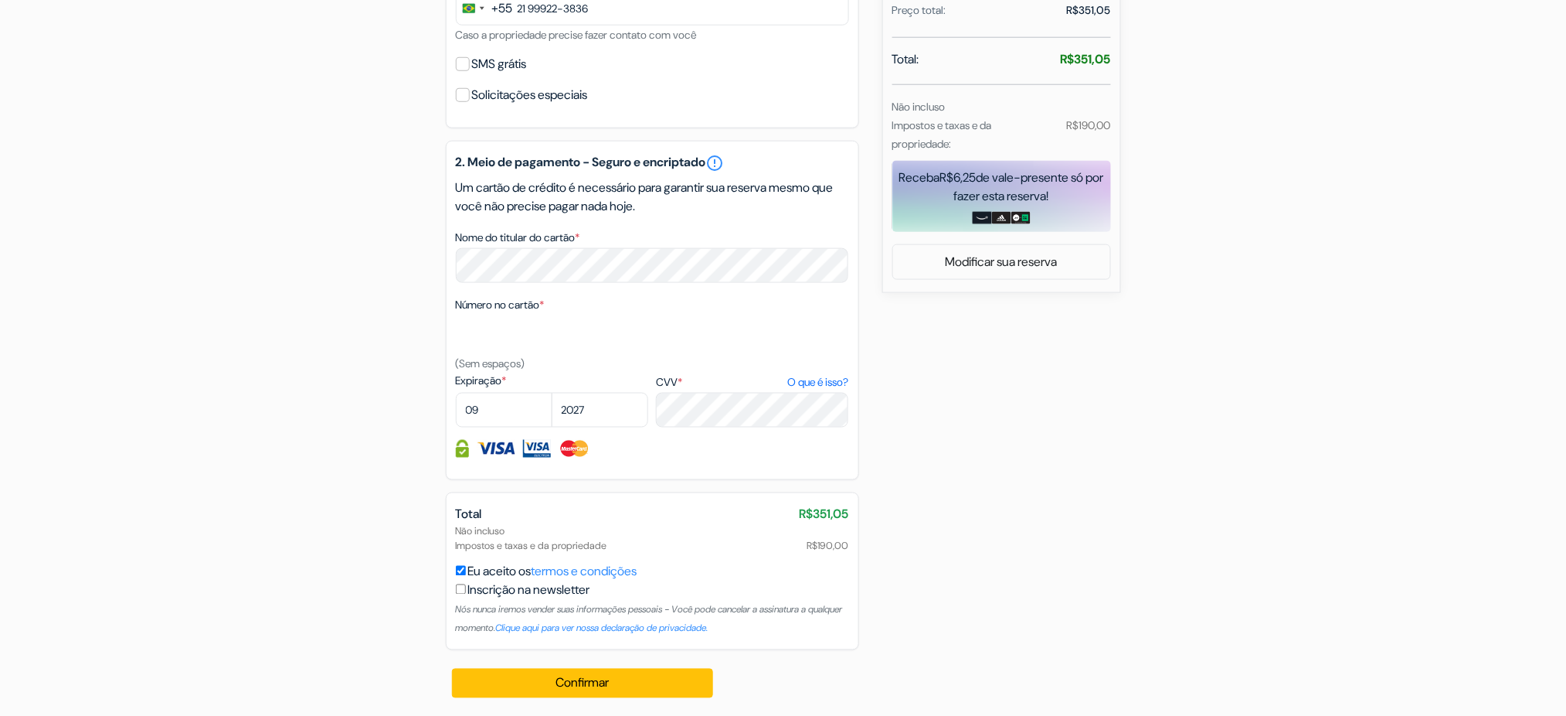
scroll to position [561, 0]
type input "frota"
click at [574, 688] on button "Confirmar Loading..." at bounding box center [583, 682] width 262 height 29
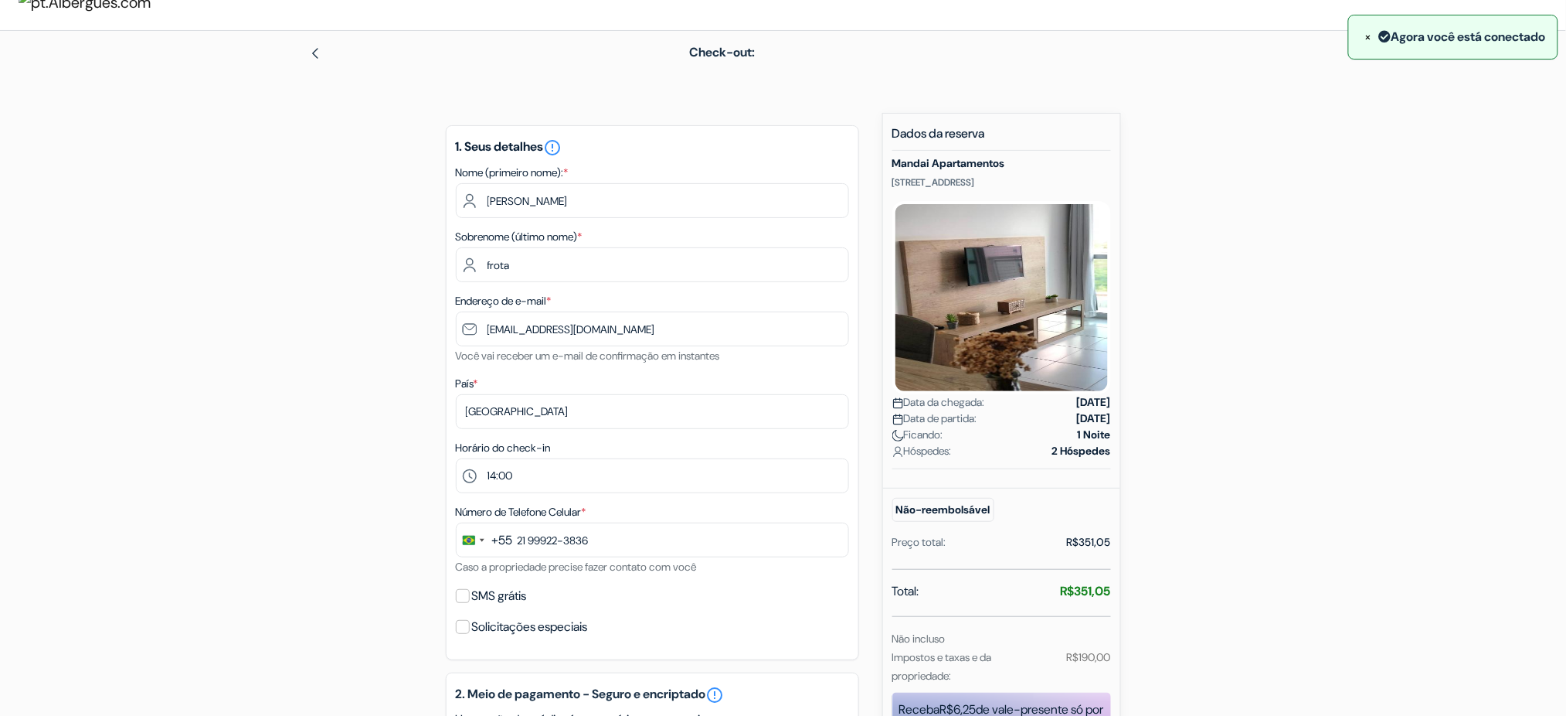
scroll to position [0, 0]
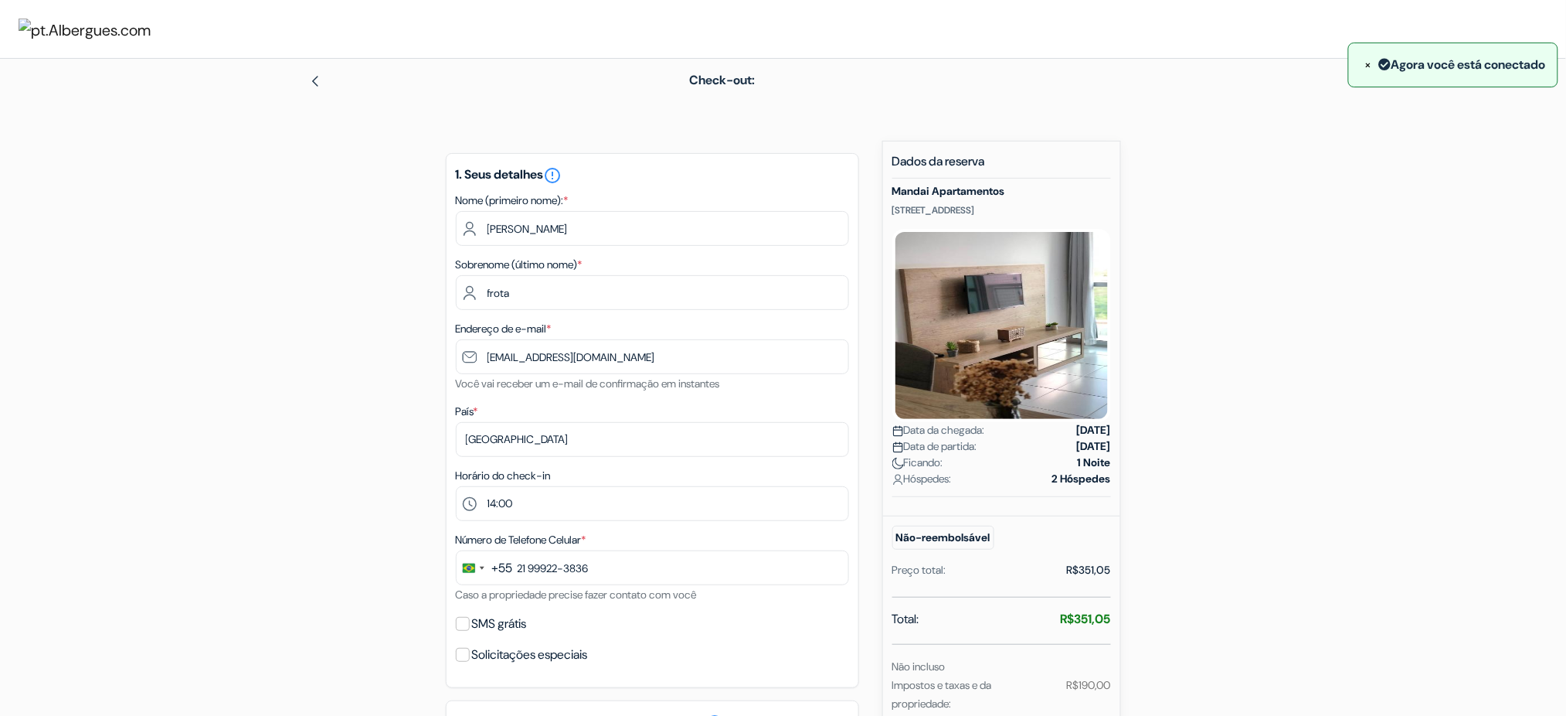
click at [693, 72] on span "Check-out:" at bounding box center [722, 80] width 66 height 16
click at [1420, 206] on form "Check-out: add_box Mandai Apartamentos 400 Avenida Litorânea, Cabo Frio, Brasil" at bounding box center [783, 648] width 1566 height 1178
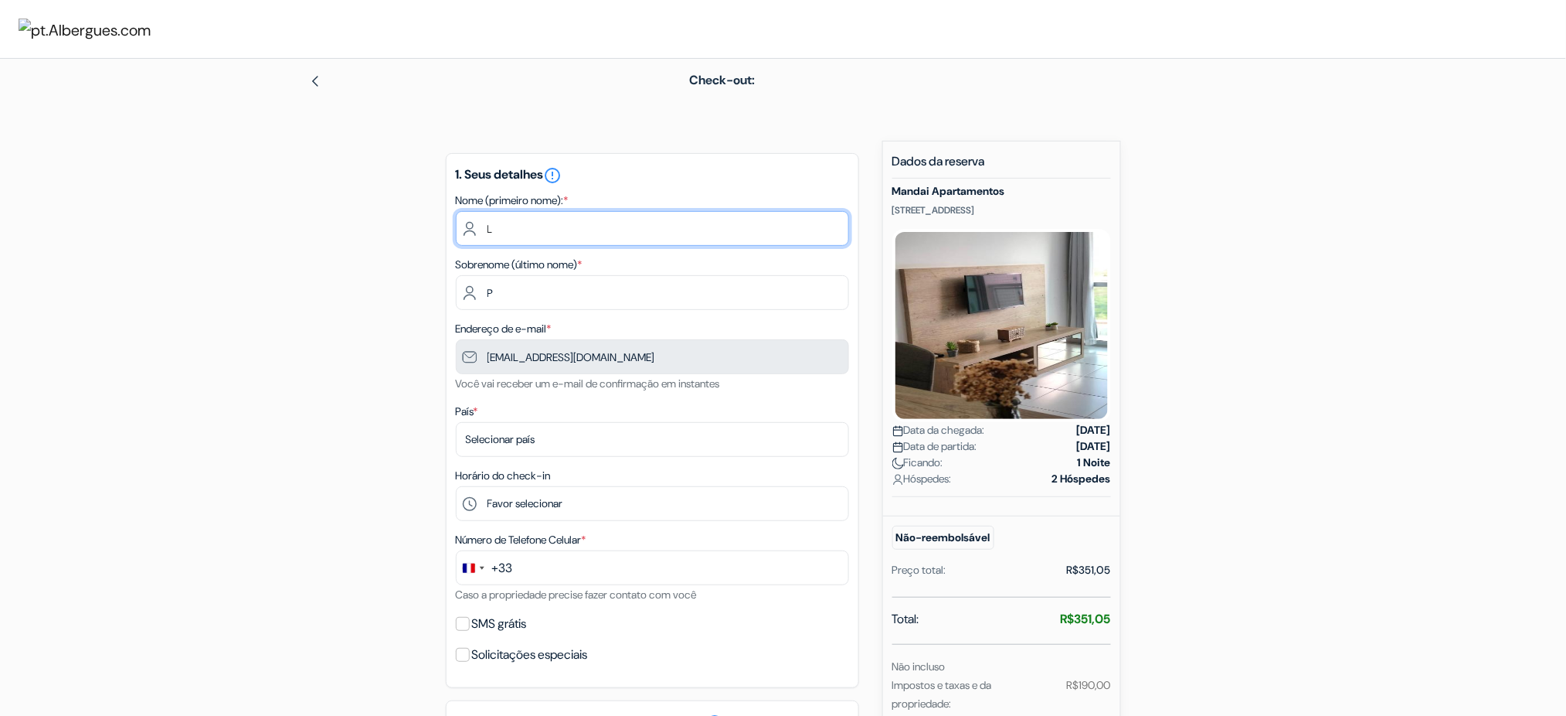
click at [559, 243] on input "L" at bounding box center [652, 228] width 393 height 35
type input "[PERSON_NAME]"
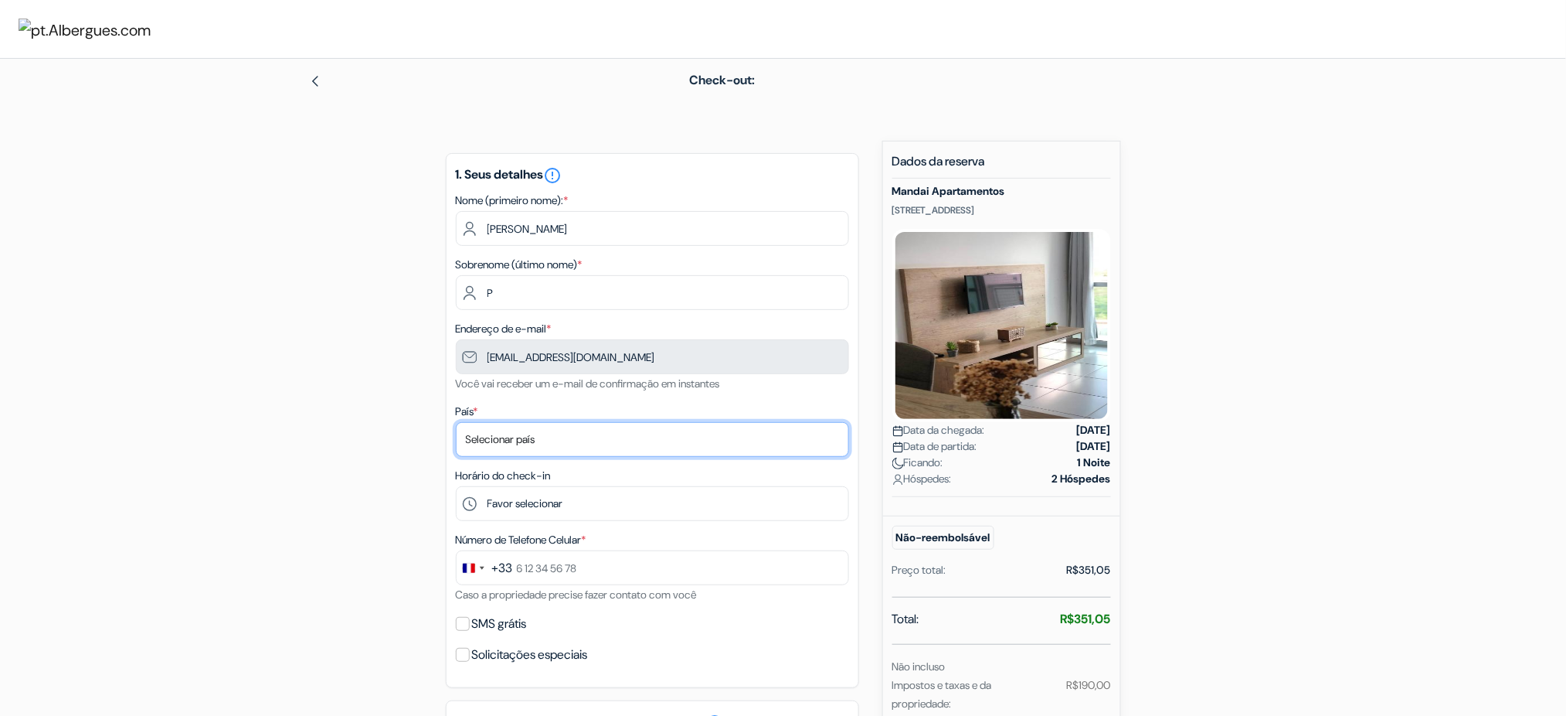
select select "br"
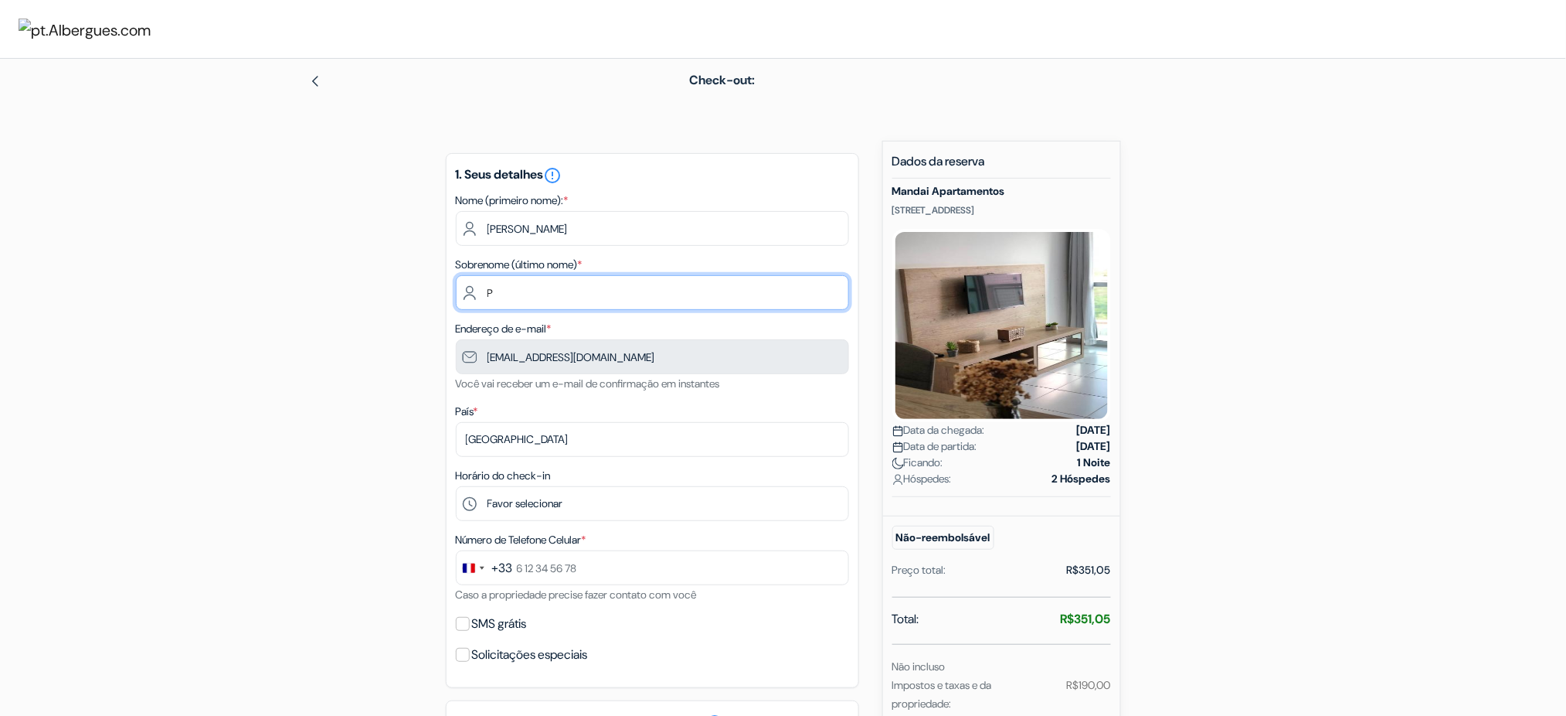
click at [500, 300] on input "P" at bounding box center [652, 292] width 393 height 35
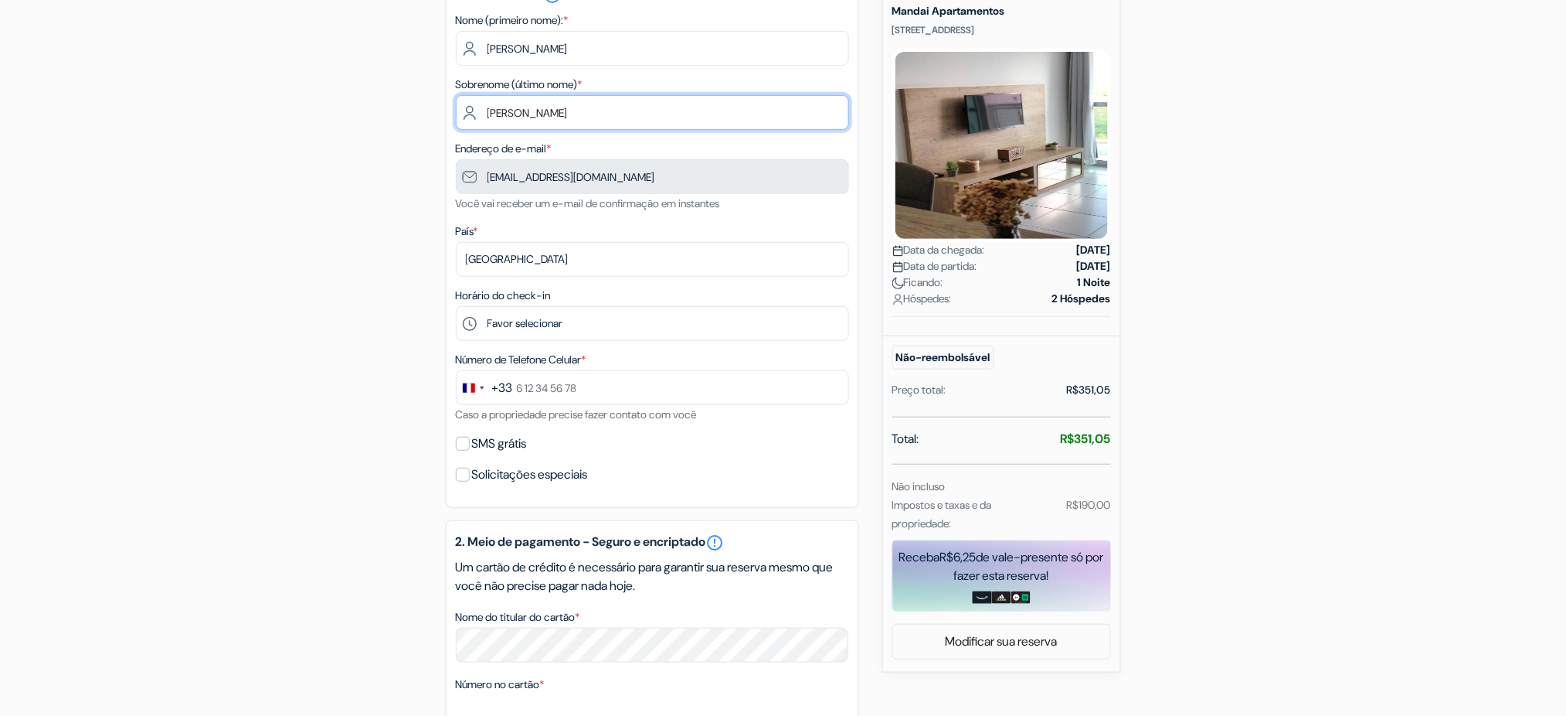
scroll to position [206, 0]
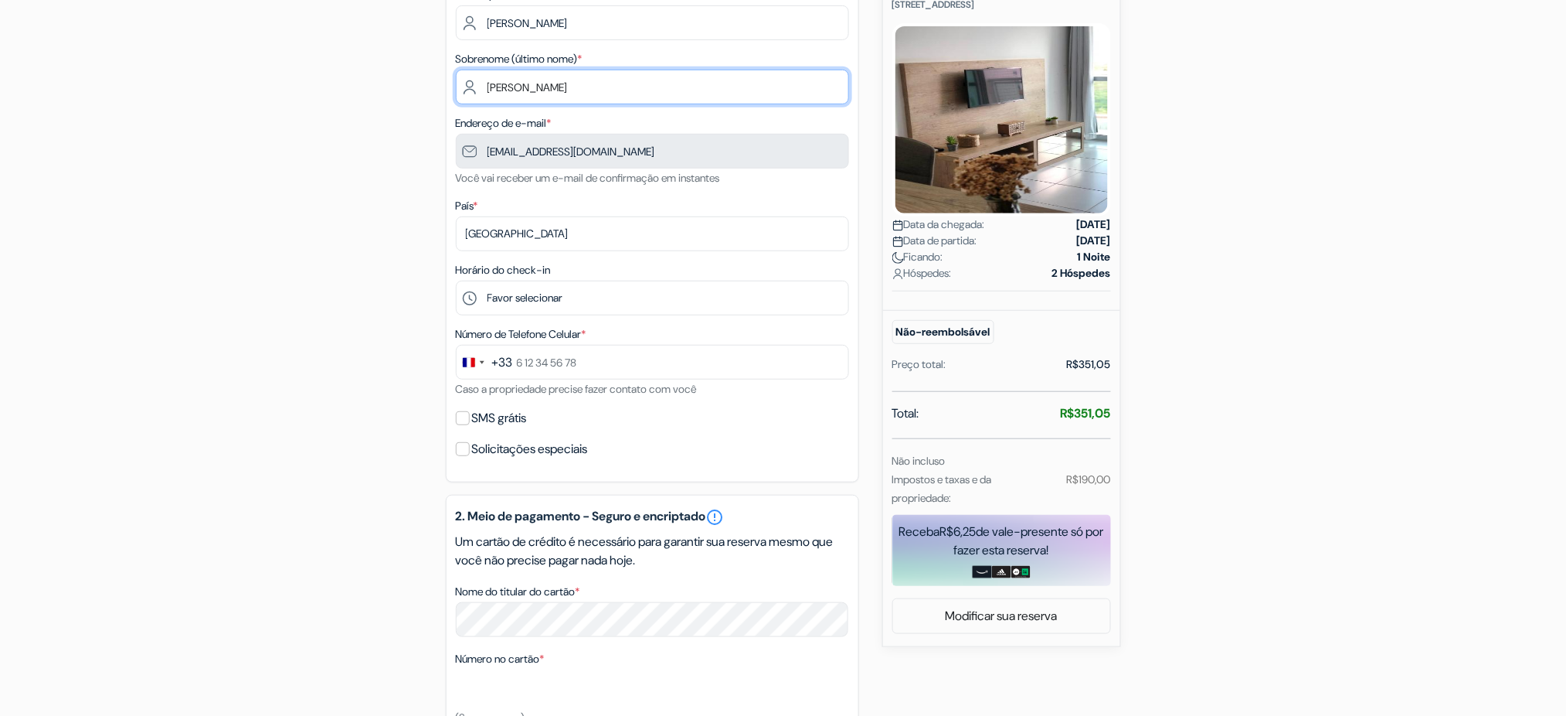
type input "[PERSON_NAME]"
click at [492, 356] on div "+33" at bounding box center [502, 362] width 21 height 19
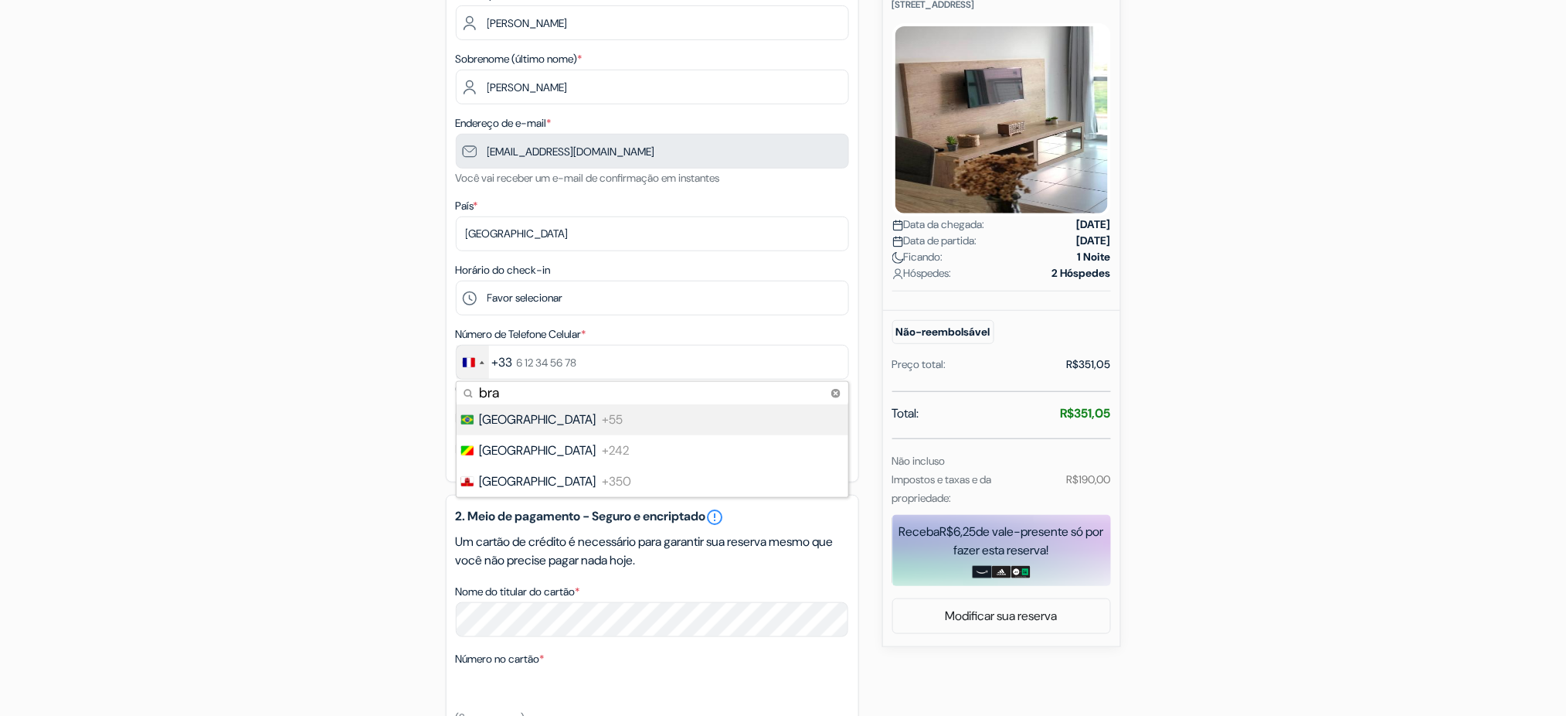
type input "bra"
click at [603, 414] on span "+55" at bounding box center [613, 419] width 21 height 19
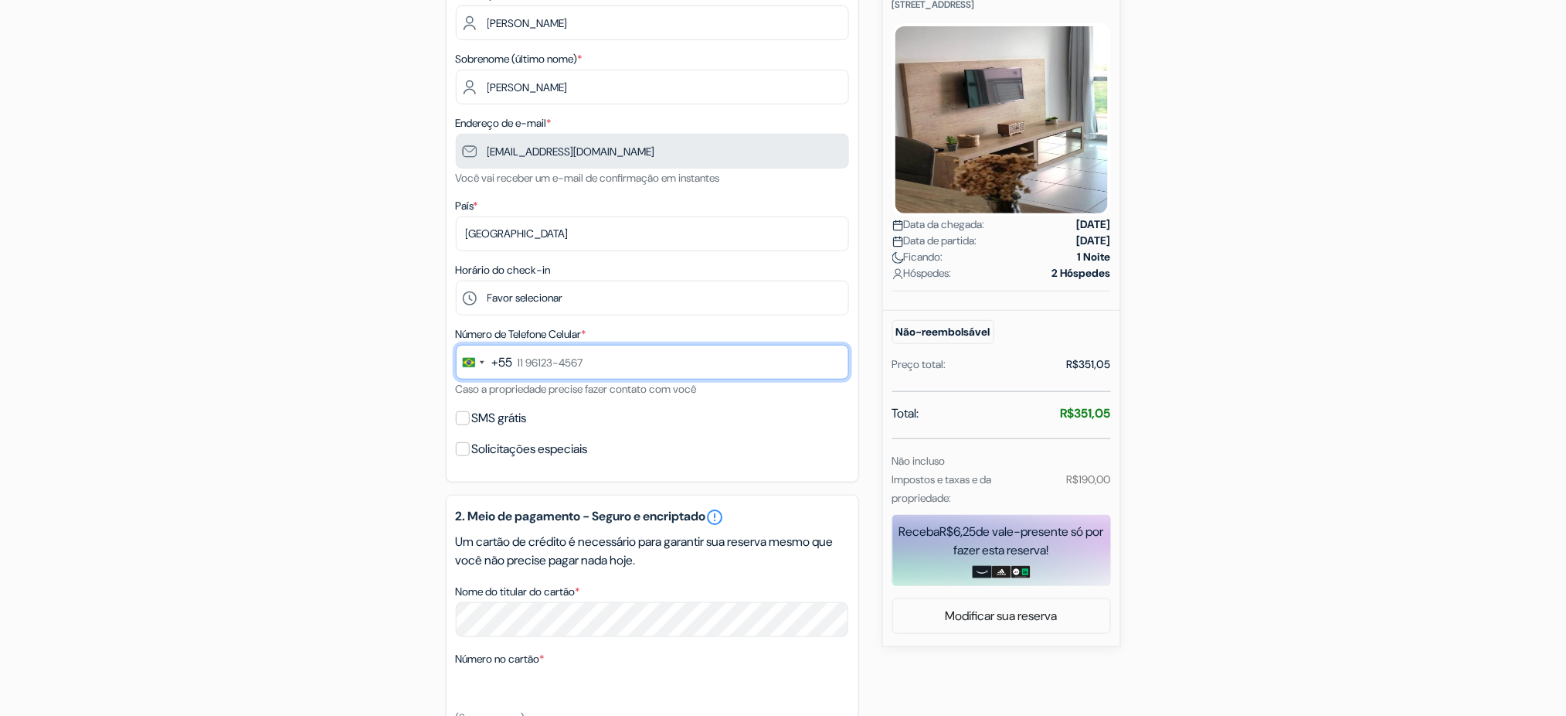
click at [583, 355] on input "text" at bounding box center [652, 362] width 393 height 35
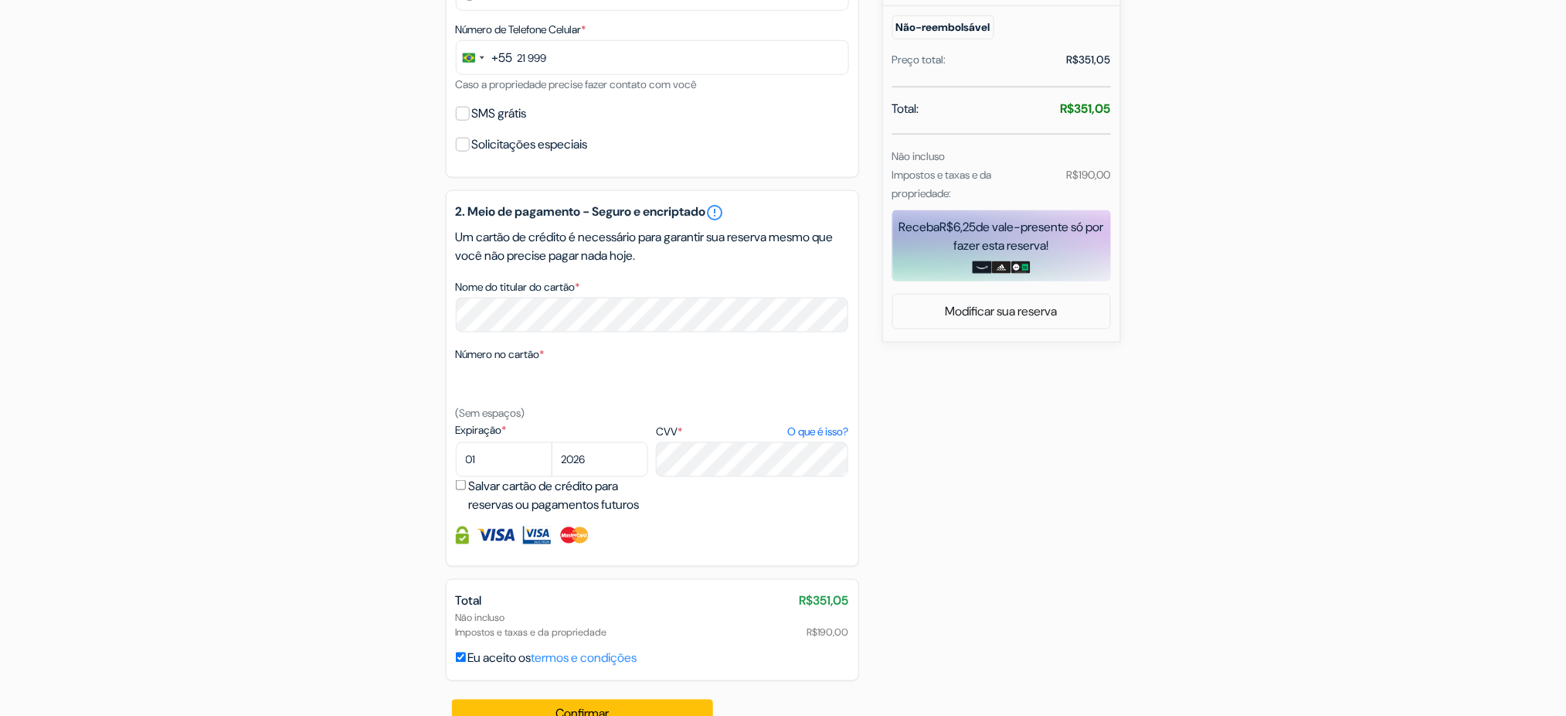
scroll to position [355, 0]
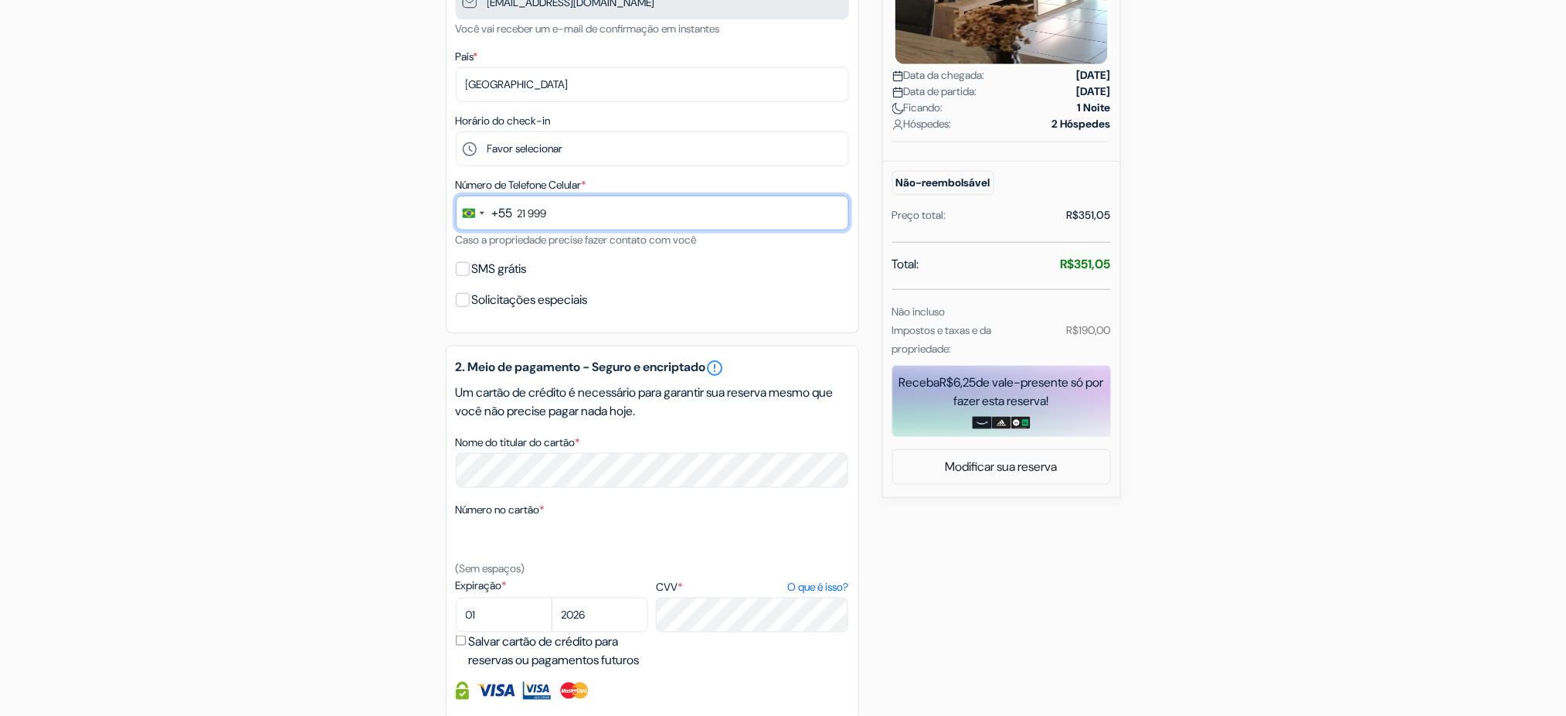
click at [565, 220] on input "21 999" at bounding box center [652, 212] width 393 height 35
drag, startPoint x: 557, startPoint y: 216, endPoint x: 510, endPoint y: 211, distance: 47.4
click at [510, 211] on div "+55 bra 3 results found No results found Brazil +55 Congo - Brazzaville +242 Gi…" at bounding box center [652, 212] width 393 height 35
paste input "5521999223836"
click at [532, 217] on input "5521999223836" at bounding box center [652, 212] width 393 height 35
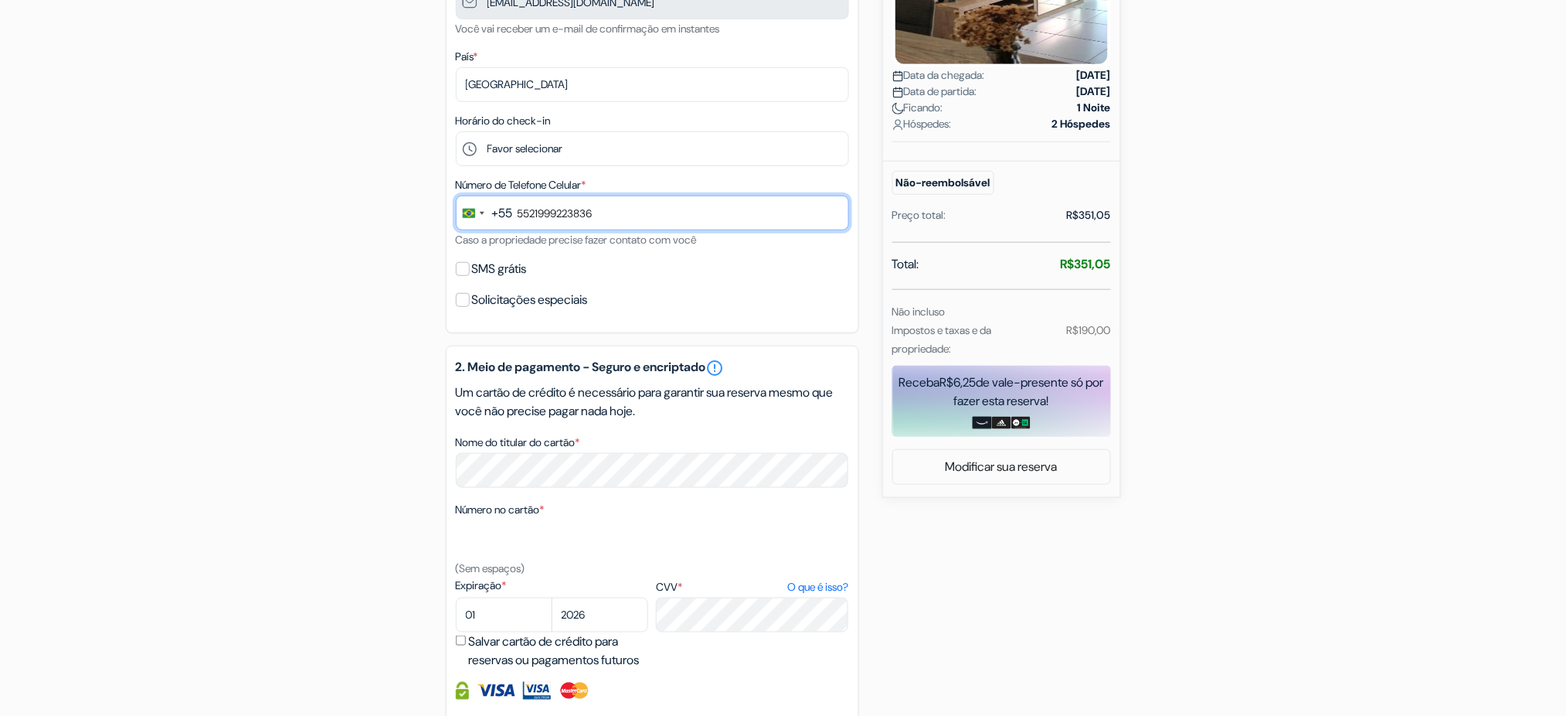
click at [542, 222] on input "5521999223836" at bounding box center [652, 212] width 393 height 35
drag, startPoint x: 529, startPoint y: 214, endPoint x: 510, endPoint y: 209, distance: 19.3
click at [510, 209] on div "+55 bra 3 results found No results found Brazil +55 Congo - Brazzaville +242 Gi…" at bounding box center [652, 212] width 393 height 35
type input "21 99922-3836"
click at [424, 264] on div "add_box Mandai Apartamentos 400 Avenida Litorânea, Cabo Frio, Brasil Dados da p…" at bounding box center [784, 344] width 1020 height 1117
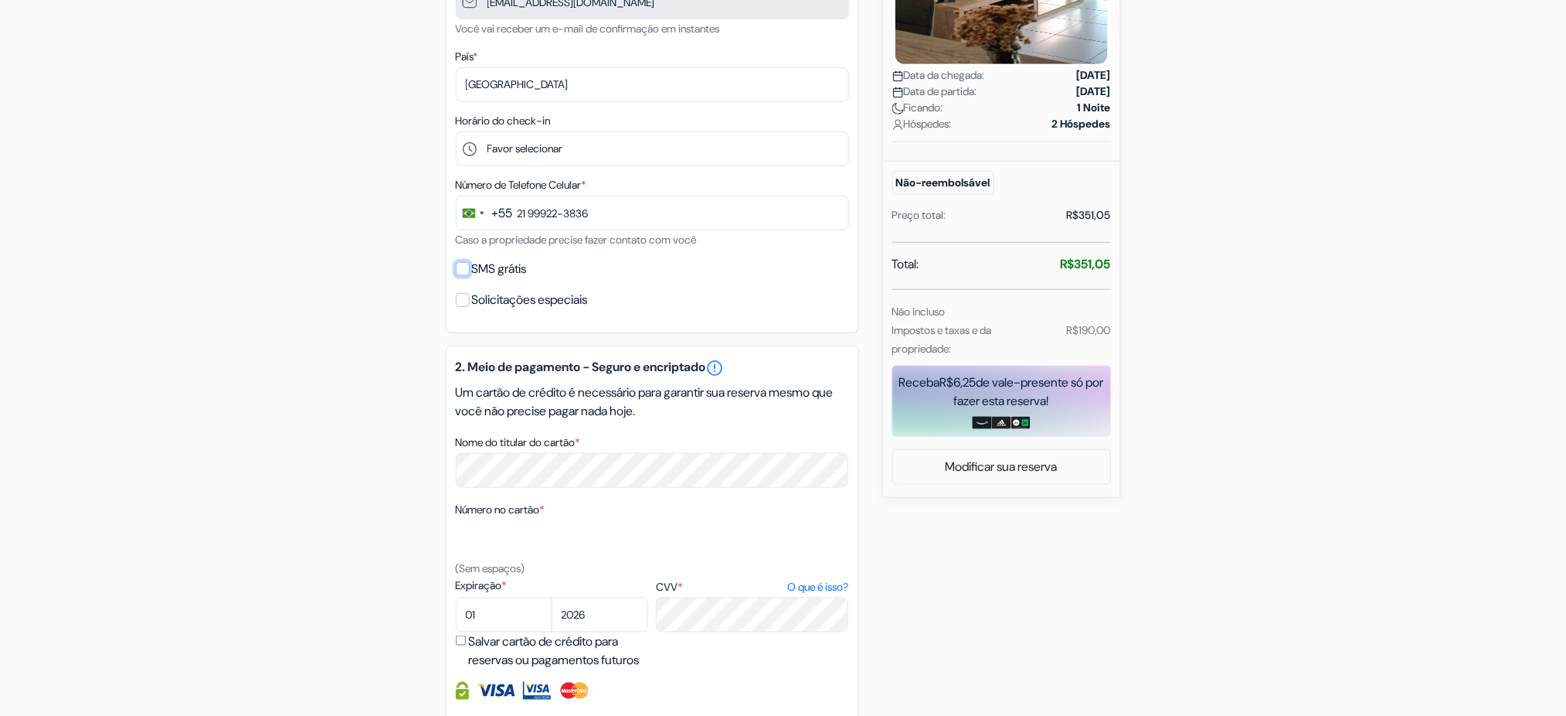
click at [465, 267] on input "SMS grátis" at bounding box center [463, 269] width 14 height 14
checkbox input "true"
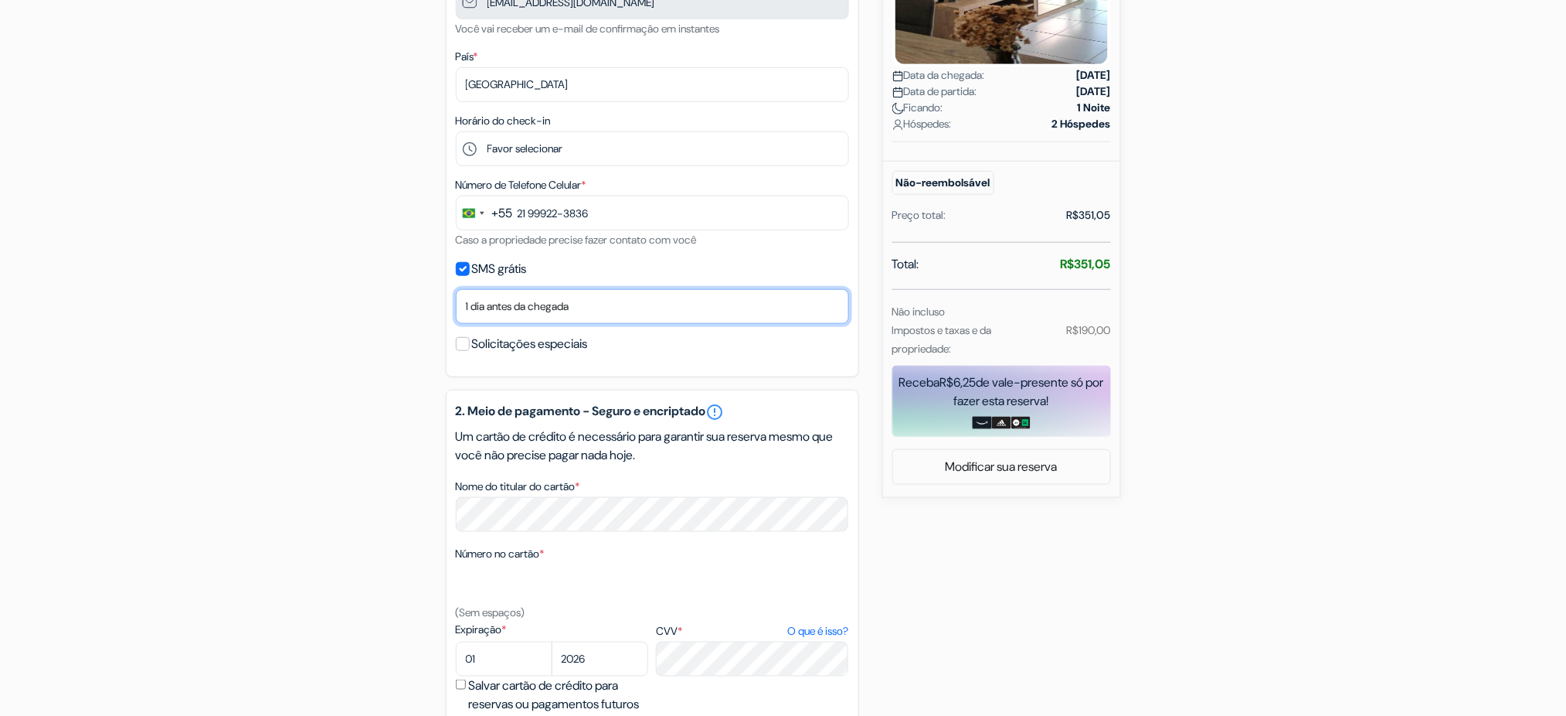
click at [490, 291] on select "Não, obrigado Enviar agora Dia da chegada 1 dia antes da chegada 2 dias antes d…" at bounding box center [652, 306] width 393 height 35
click at [467, 278] on div "SMS grátis" at bounding box center [652, 269] width 393 height 22
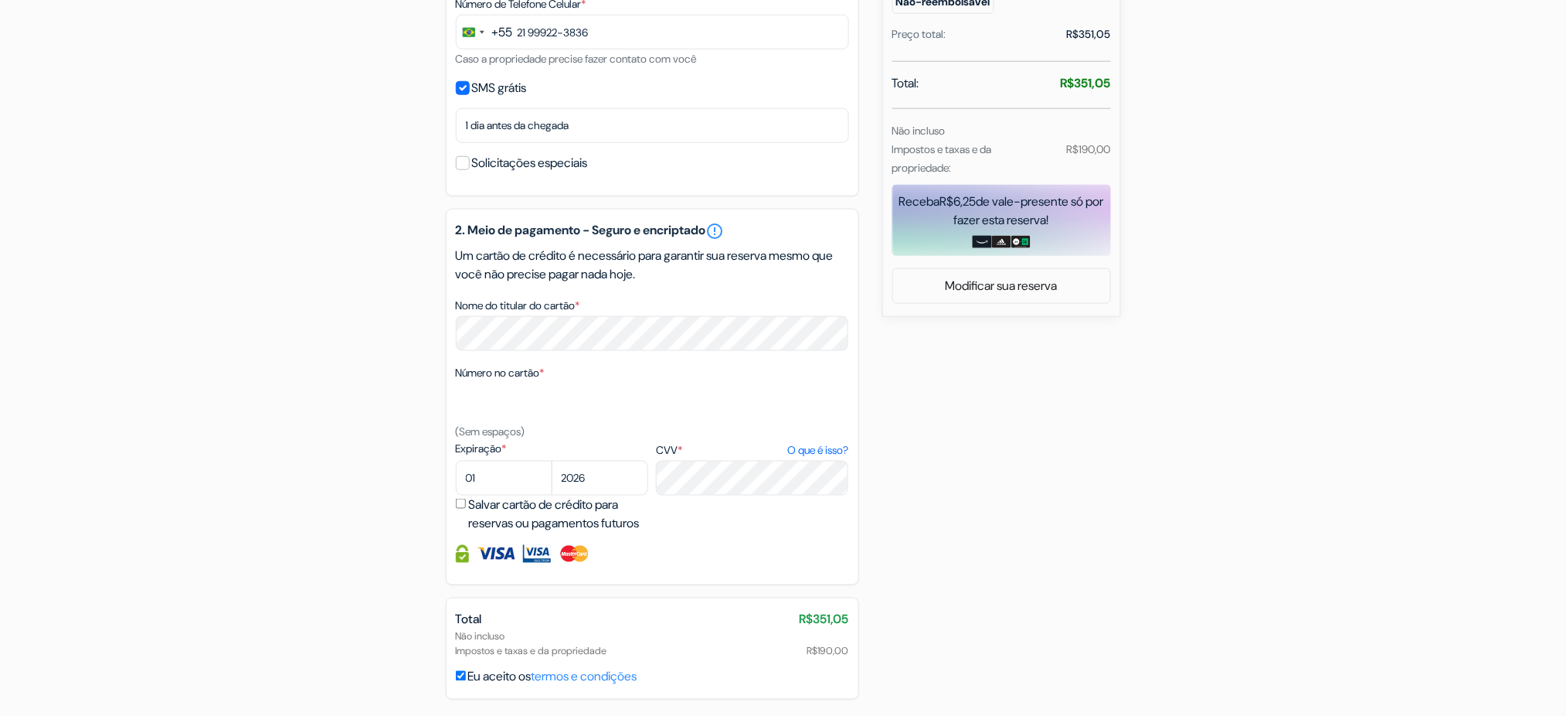
scroll to position [561, 0]
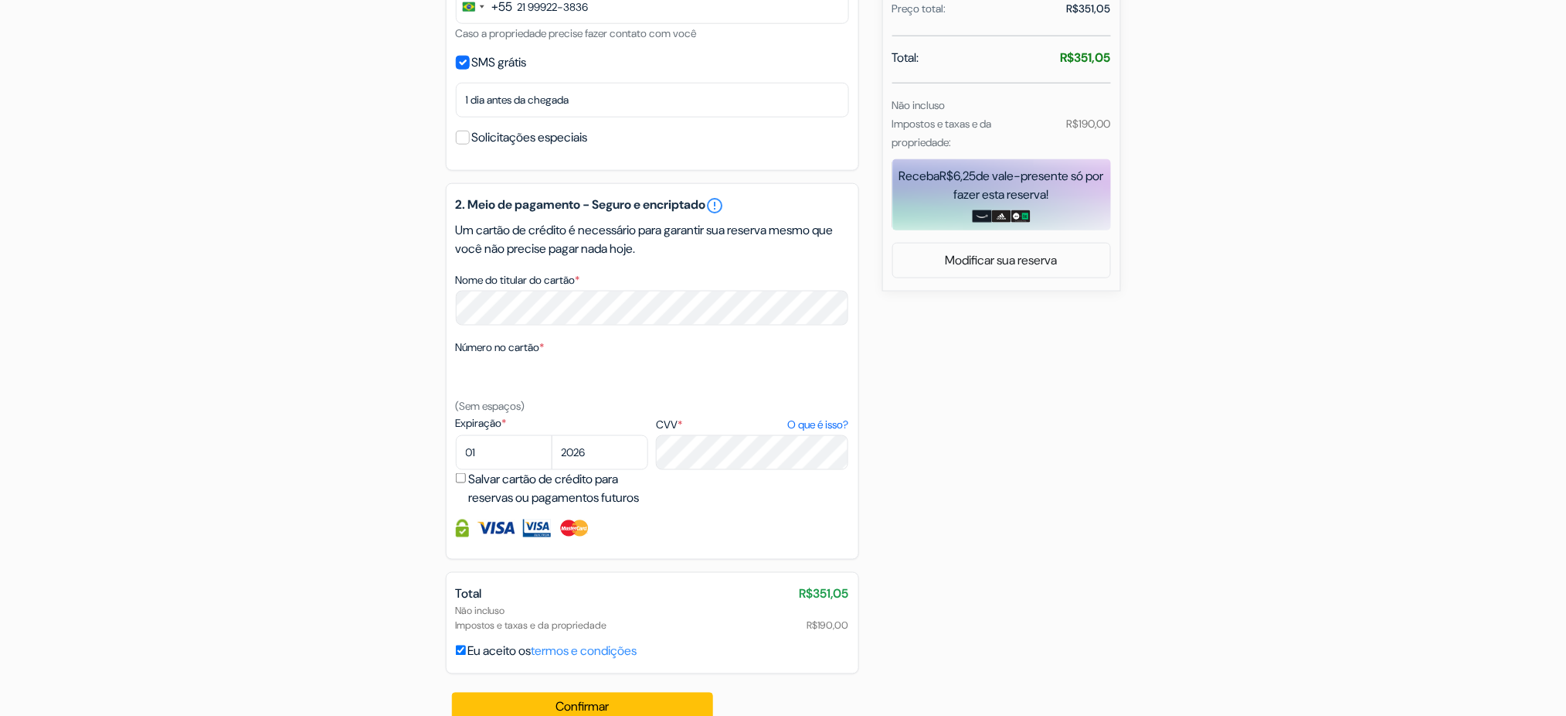
click at [516, 351] on label "Número no cartão *" at bounding box center [500, 347] width 89 height 16
click at [0, 0] on textarea "Nome do titular do cartão *" at bounding box center [0, 0] width 0 height 0
click at [500, 458] on select "01 02 03 04 05 06 07 08 09 10 11 12" at bounding box center [504, 452] width 97 height 35
select select "09"
click at [456, 436] on select "01 02 03 04 05 06 07 08 09 10 11 12" at bounding box center [504, 452] width 97 height 35
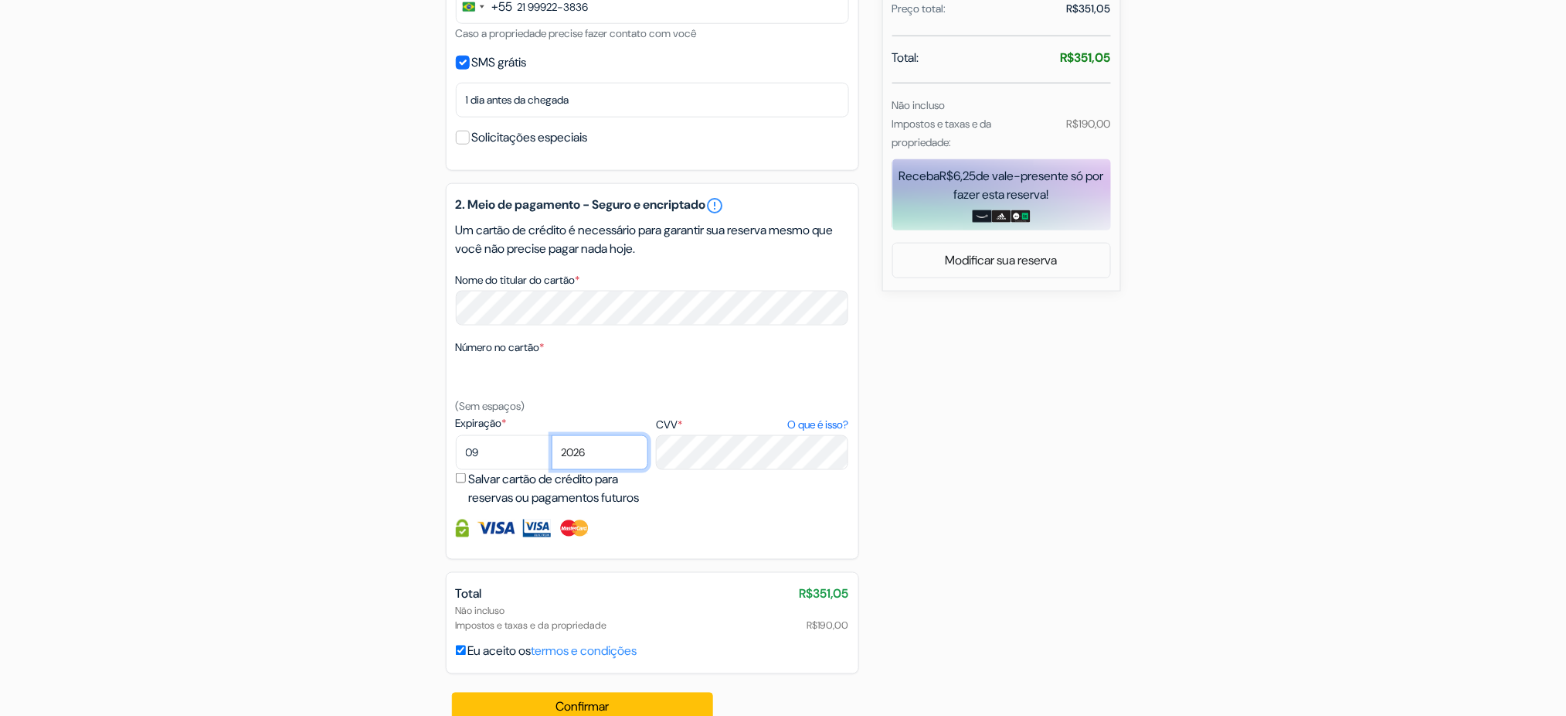
click at [597, 440] on select "2025 2026 2027 2028 2029 2030 2031 2032 2033 2034 2035 2036 2037 2038 2039 2040…" at bounding box center [600, 452] width 97 height 35
select select "2027"
click at [552, 436] on select "2025 2026 2027 2028 2029 2030 2031 2032 2033 2034 2035 2036 2037 2038 2039 2040…" at bounding box center [600, 452] width 97 height 35
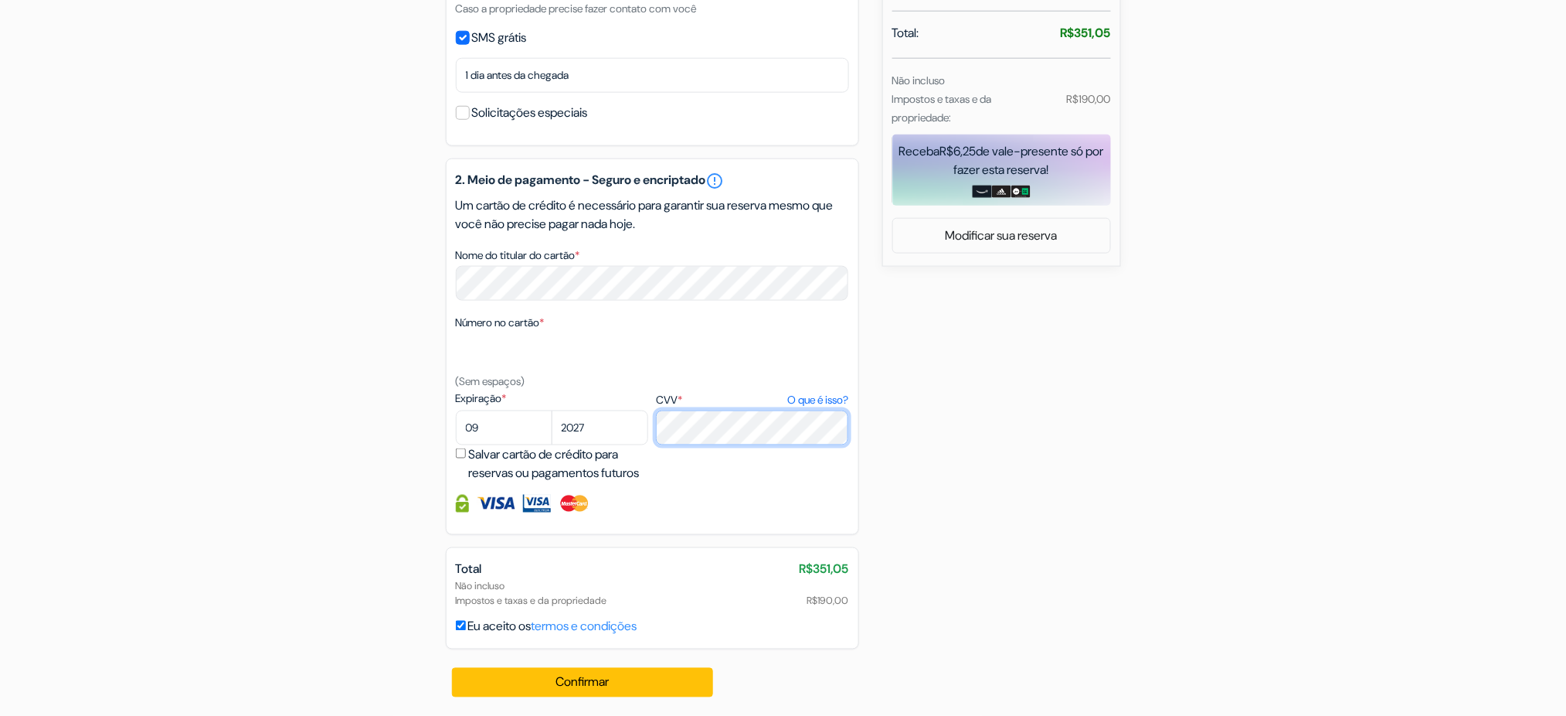
scroll to position [604, 0]
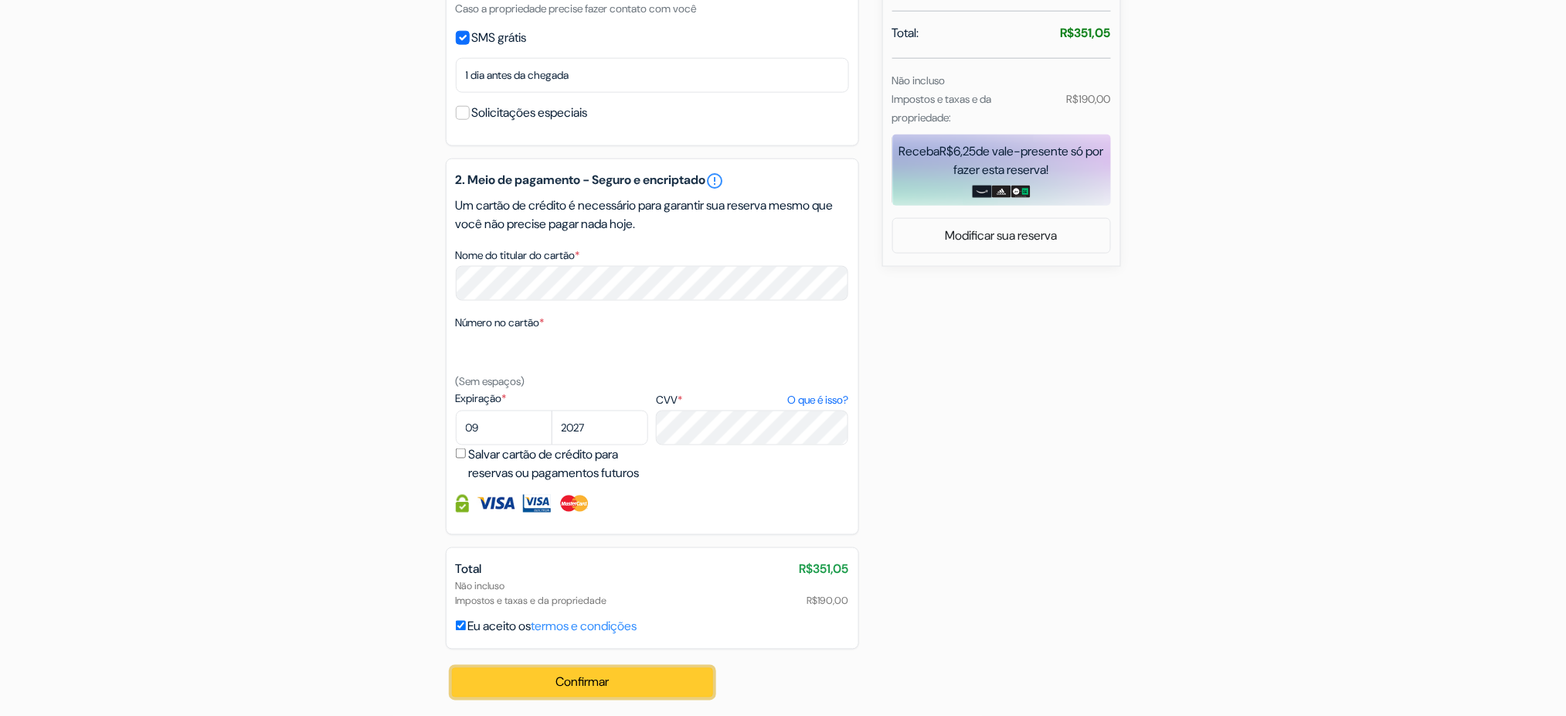
click at [599, 692] on button "Confirmar Loading..." at bounding box center [583, 682] width 262 height 29
click at [384, 295] on div "add_box Mandai Apartamentos 400 Avenida Litorânea, Cabo Frio, Brasil Dados da p…" at bounding box center [784, 135] width 1020 height 1161
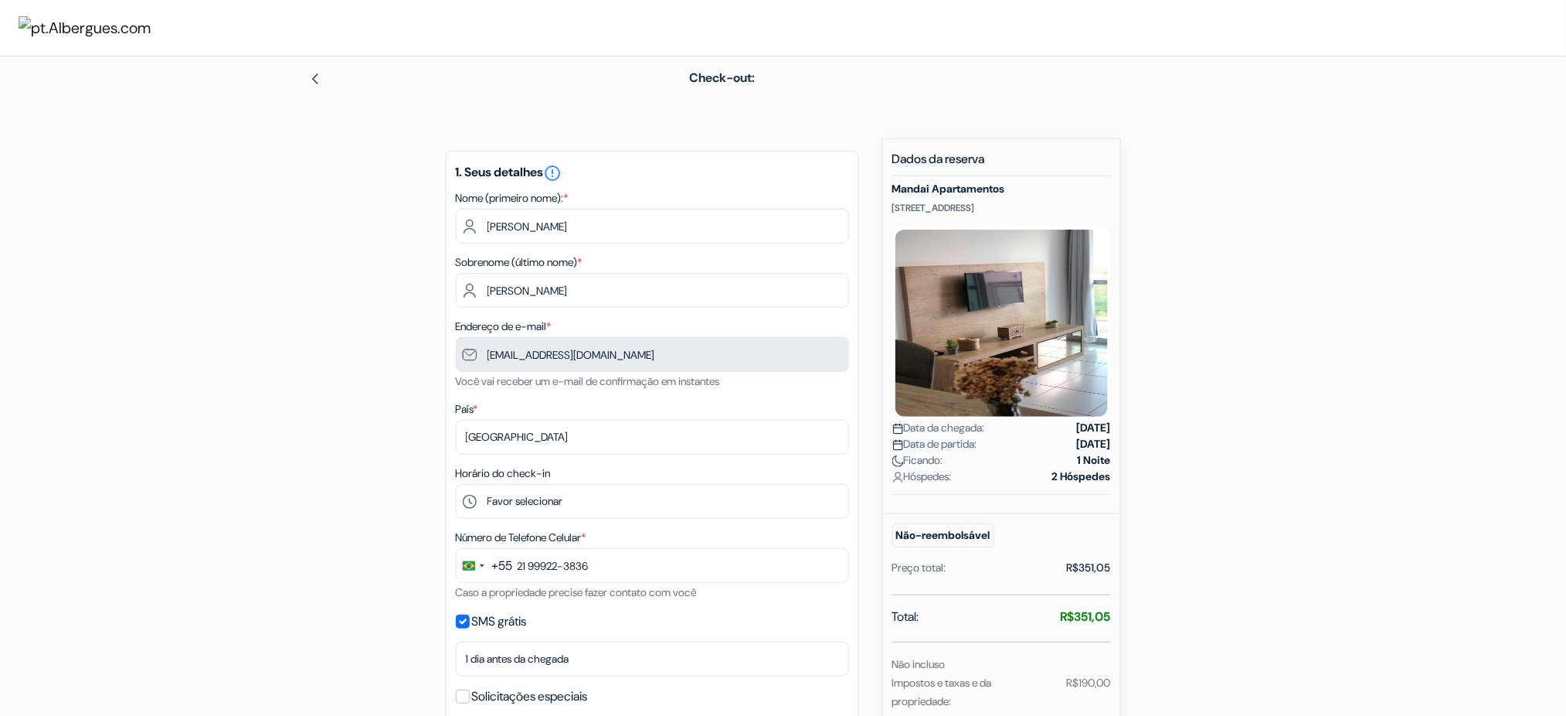
scroll to position [0, 0]
click at [709, 85] on span "Check-out:" at bounding box center [722, 80] width 66 height 16
drag, startPoint x: 36, startPoint y: 13, endPoint x: 129, endPoint y: 0, distance: 94.4
click at [117, 42] on div "× Agora você está conectado" at bounding box center [783, 29] width 1566 height 58
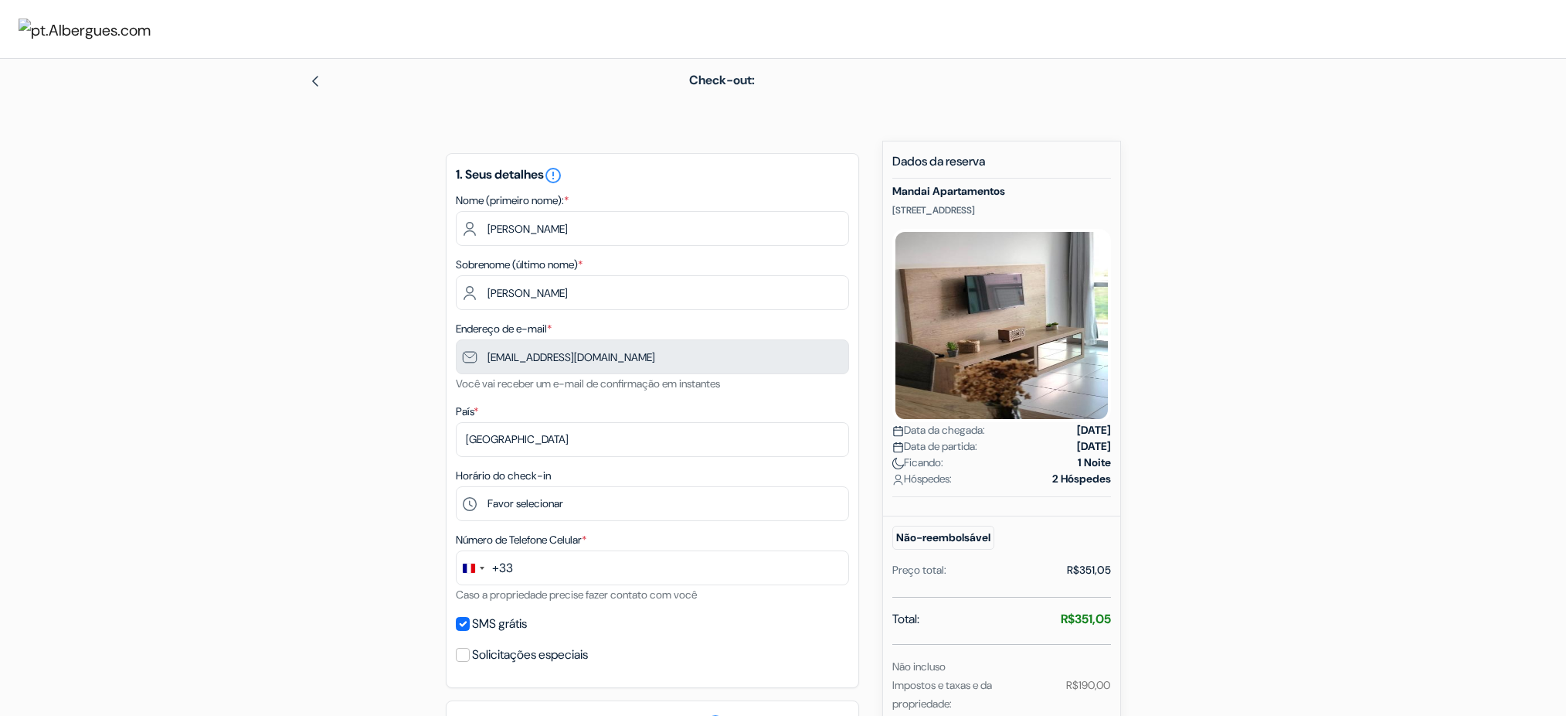
select select "br"
select select "09"
select select "2027"
drag, startPoint x: 906, startPoint y: 215, endPoint x: 899, endPoint y: 204, distance: 12.5
click at [901, 210] on p "[STREET_ADDRESS]" at bounding box center [1001, 210] width 219 height 12
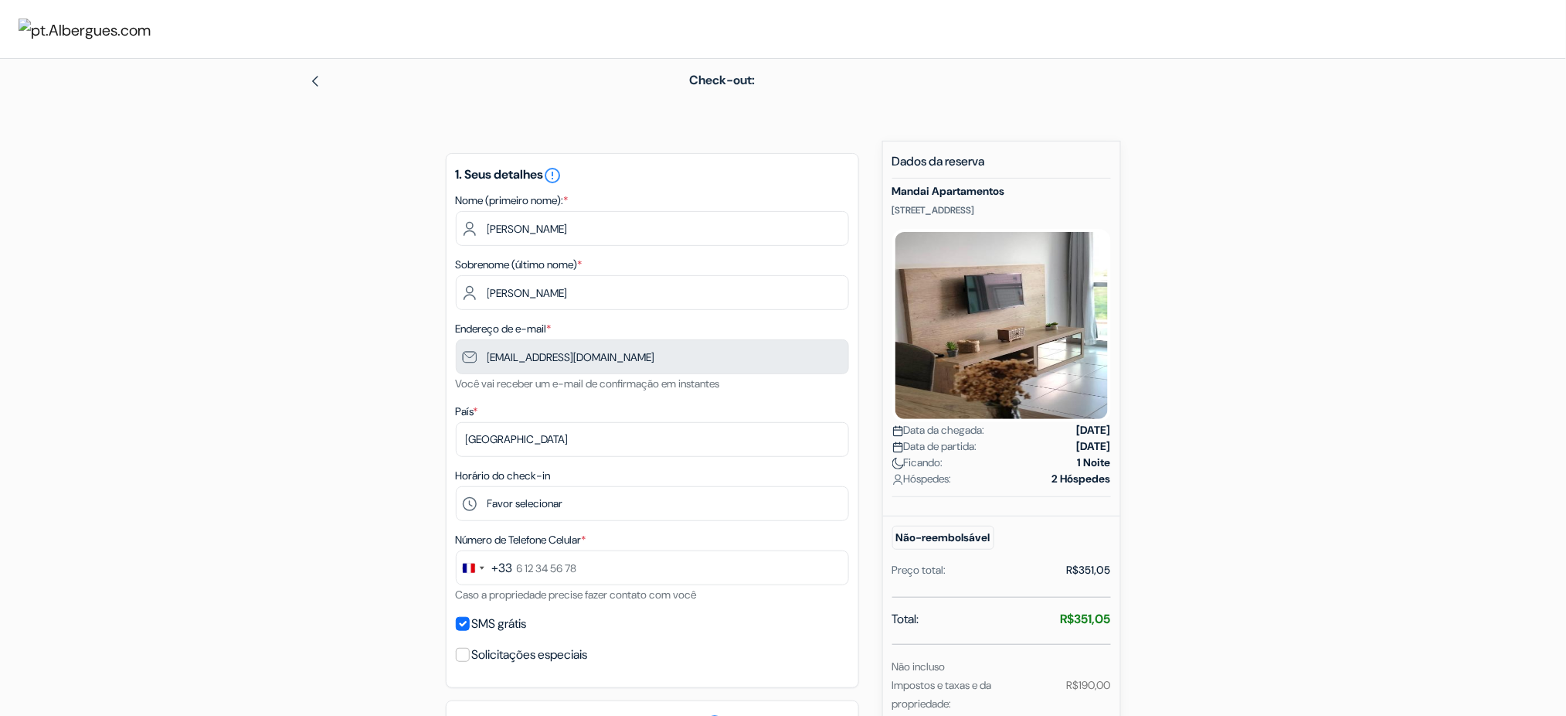
click at [899, 202] on div "Mandai Apartamentos [STREET_ADDRESS] Data da chegada: [DATE] Data de partida: […" at bounding box center [1001, 341] width 219 height 312
click at [899, 197] on div "Mandai Apartamentos [STREET_ADDRESS] Data da chegada: [DATE] Data de partida: […" at bounding box center [1001, 341] width 219 height 312
click at [1001, 364] on img at bounding box center [1001, 325] width 219 height 193
